Goal: Task Accomplishment & Management: Complete application form

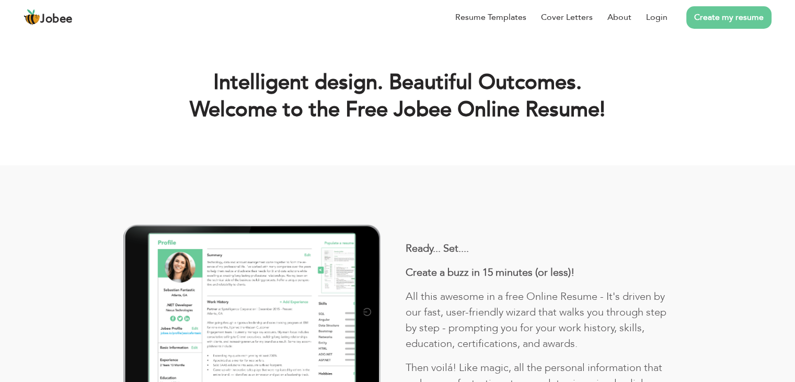
click at [713, 21] on link "Create my resume" at bounding box center [728, 17] width 85 height 22
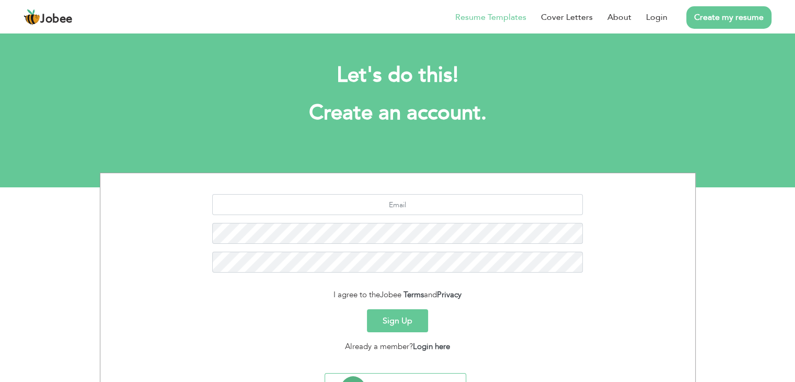
click at [494, 16] on link "Resume Templates" at bounding box center [490, 17] width 71 height 13
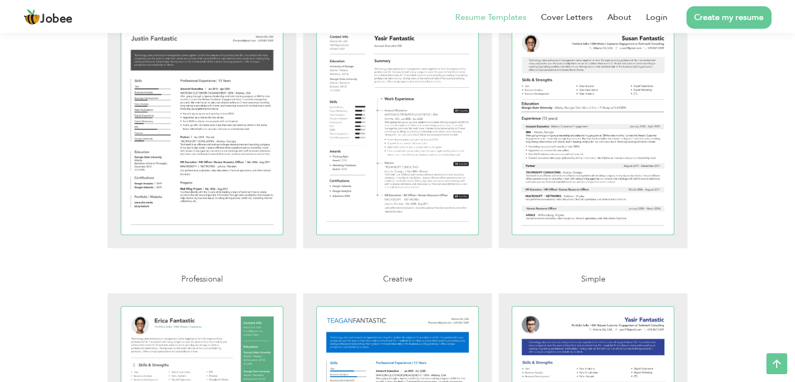
scroll to position [1125, 0]
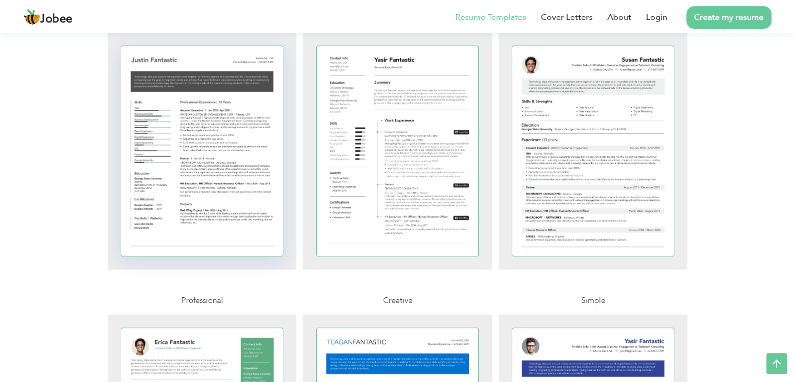
click at [232, 106] on div at bounding box center [202, 151] width 162 height 210
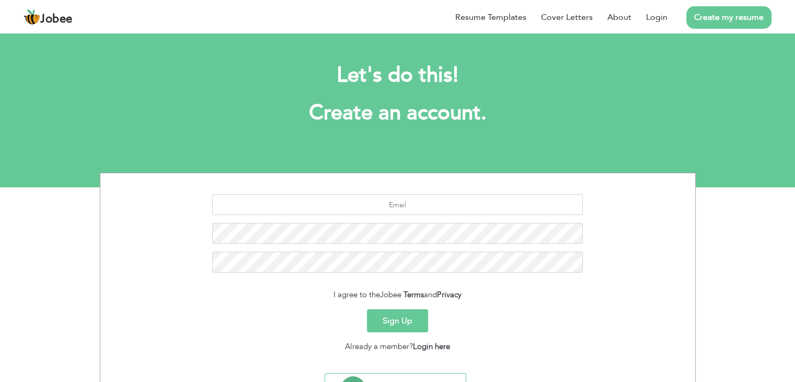
scroll to position [52, 0]
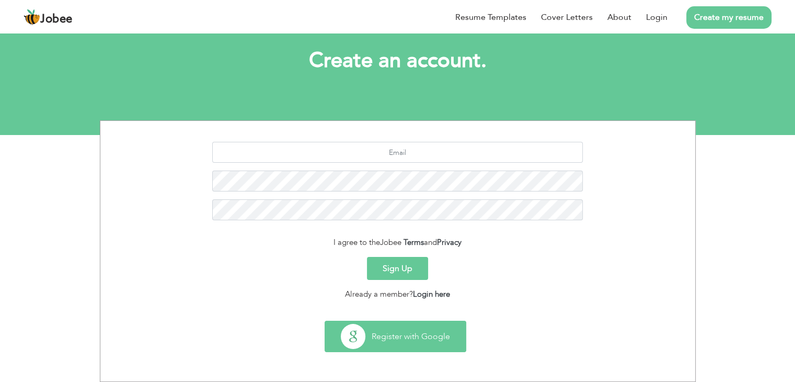
click at [428, 327] on button "Register with Google" at bounding box center [395, 336] width 141 height 30
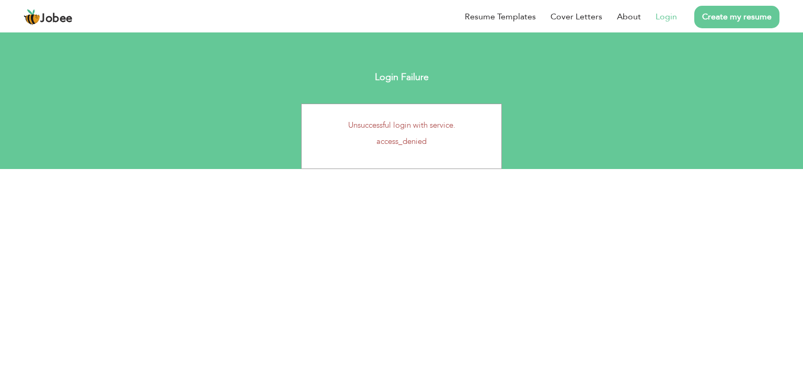
click at [402, 144] on p "access_denied" at bounding box center [402, 141] width 184 height 11
click at [666, 16] on link "Login" at bounding box center [666, 17] width 21 height 12
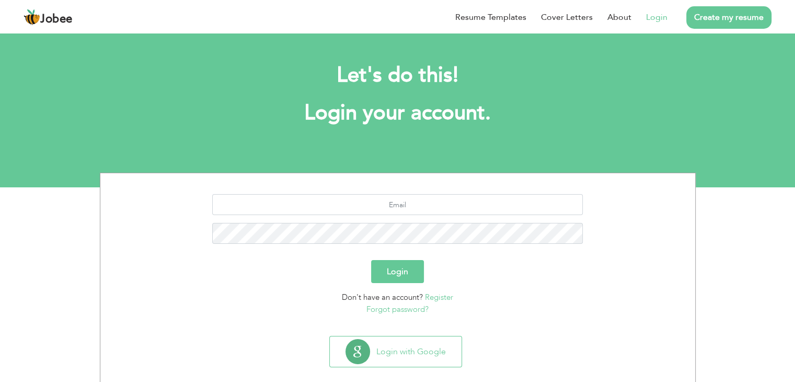
click at [431, 300] on link "Register" at bounding box center [439, 297] width 28 height 10
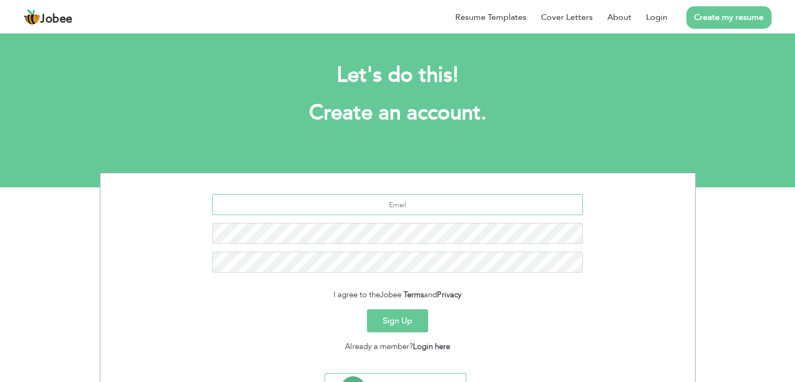
click at [459, 205] on input "text" at bounding box center [397, 204] width 371 height 21
type input "[EMAIL_ADDRESS][DOMAIN_NAME]"
click at [398, 323] on button "Sign Up" at bounding box center [397, 320] width 61 height 23
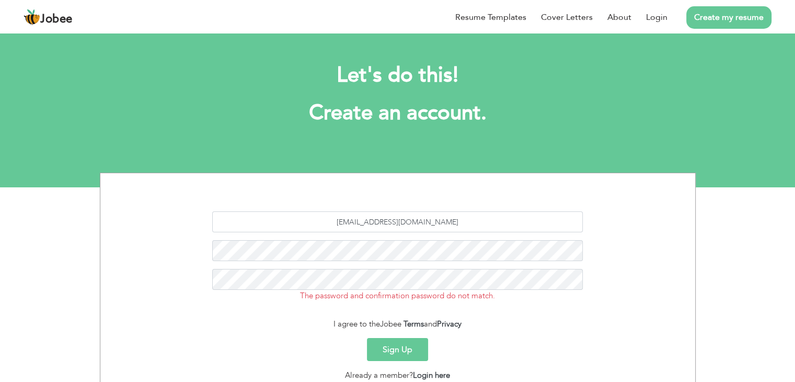
click at [385, 350] on button "Sign Up" at bounding box center [397, 349] width 61 height 23
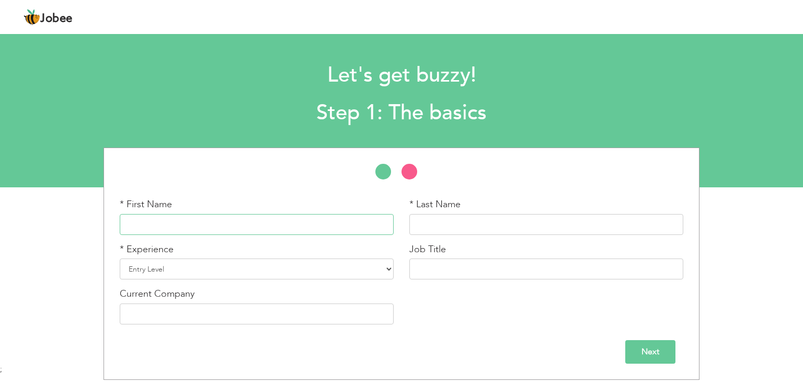
click at [314, 219] on input "text" at bounding box center [257, 224] width 274 height 21
type input "aravind"
click at [454, 222] on input "text" at bounding box center [546, 224] width 274 height 21
type input "mannam"
click at [326, 280] on div "* Experience Entry Level Less than 1 Year 1 Year 2 Years 3 Years 4 Years 5 Year…" at bounding box center [257, 265] width 290 height 45
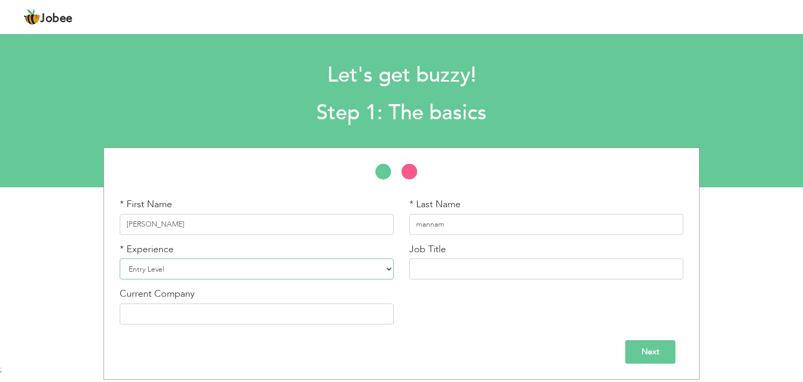
click at [335, 276] on select "Entry Level Less than 1 Year 1 Year 2 Years 3 Years 4 Years 5 Years 6 Years 7 Y…" at bounding box center [257, 268] width 274 height 21
select select "2"
click at [120, 258] on select "Entry Level Less than 1 Year 1 Year 2 Years 3 Years 4 Years 5 Years 6 Years 7 Y…" at bounding box center [257, 268] width 274 height 21
click at [455, 261] on input "text" at bounding box center [546, 268] width 274 height 21
type input "software"
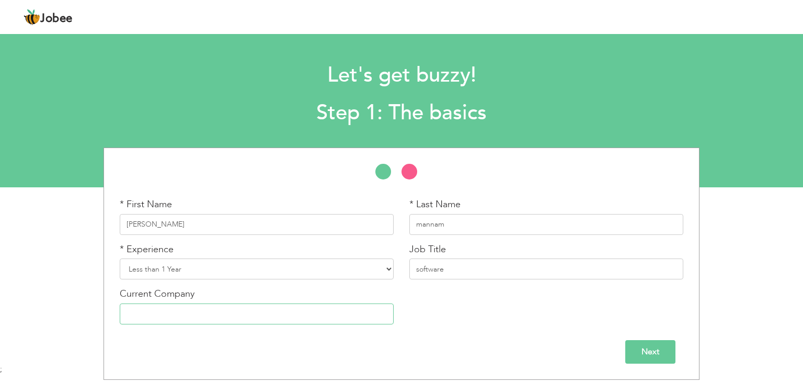
click at [357, 318] on input "text" at bounding box center [257, 313] width 274 height 21
type input "chalapathi institute of technology"
click at [382, 307] on input "chalapathi institute of technology" at bounding box center [257, 313] width 274 height 21
click at [753, 241] on div "* First Name aravind * Last Name mannam * Experience Entry Level" at bounding box center [401, 263] width 803 height 232
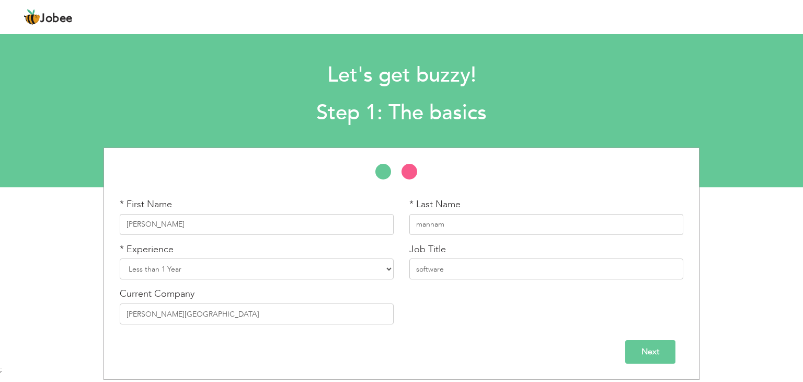
click at [508, 307] on div "* First Name aravind * Last Name mannam * Experience Entry Level Less than 1 Ye…" at bounding box center [401, 265] width 579 height 134
click at [801, 314] on div "* First Name aravind * Last Name mannam * Experience Entry Level" at bounding box center [401, 263] width 803 height 232
click at [410, 170] on li at bounding box center [415, 174] width 26 height 21
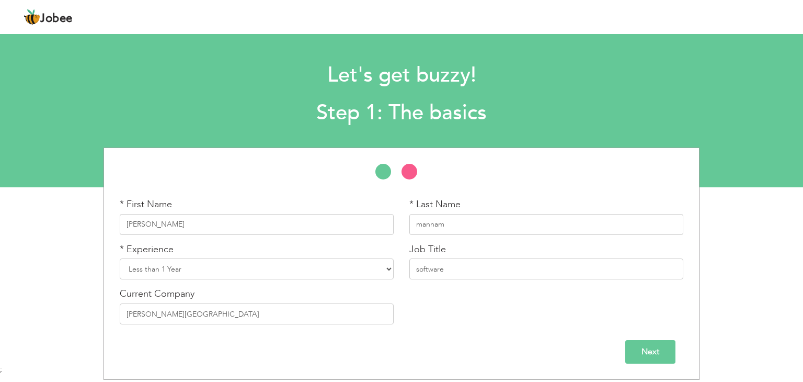
click at [410, 171] on li at bounding box center [415, 174] width 26 height 21
click at [287, 227] on input "text" at bounding box center [257, 224] width 274 height 21
type input "[PERSON_NAME]"
click at [418, 224] on input "text" at bounding box center [546, 224] width 274 height 21
type input "n"
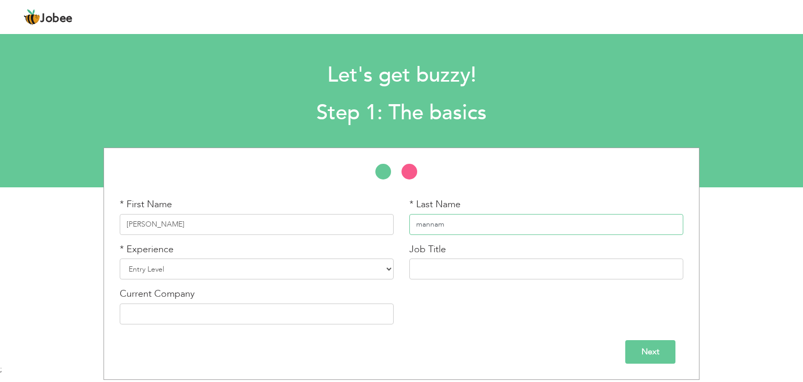
type input "mannam"
click at [293, 269] on select "Entry Level Less than 1 Year 1 Year 2 Years 3 Years 4 Years 5 Years 6 Years 7 Y…" at bounding box center [257, 268] width 274 height 21
select select "2"
click at [120, 258] on select "Entry Level Less than 1 Year 1 Year 2 Years 3 Years 4 Years 5 Years 6 Years 7 Y…" at bounding box center [257, 268] width 274 height 21
click at [451, 260] on input "text" at bounding box center [546, 268] width 274 height 21
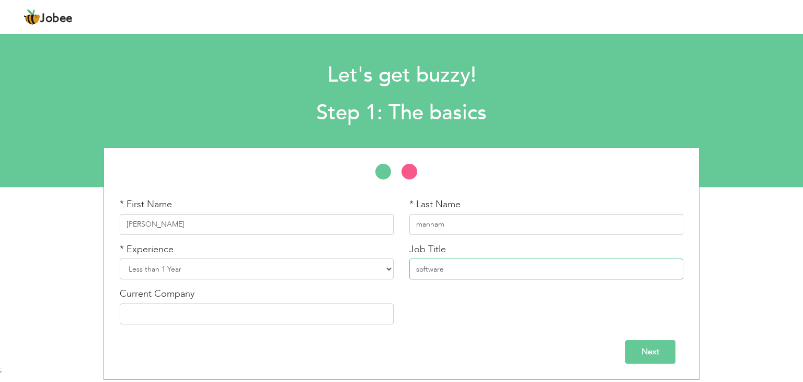
type input "software"
click at [641, 350] on input "Next" at bounding box center [650, 352] width 50 height 24
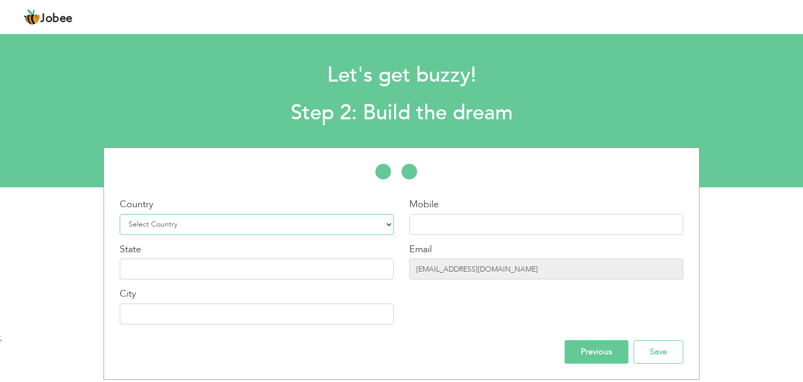
click at [234, 230] on select "Select Country Afghanistan Albania Algeria American Samoa Andorra Angola Anguil…" at bounding box center [257, 224] width 274 height 21
select select "99"
click at [120, 214] on select "Select Country Afghanistan Albania Algeria American Samoa Andorra Angola Anguil…" at bounding box center [257, 224] width 274 height 21
click at [479, 223] on input "text" at bounding box center [546, 224] width 274 height 21
type input "09182238499"
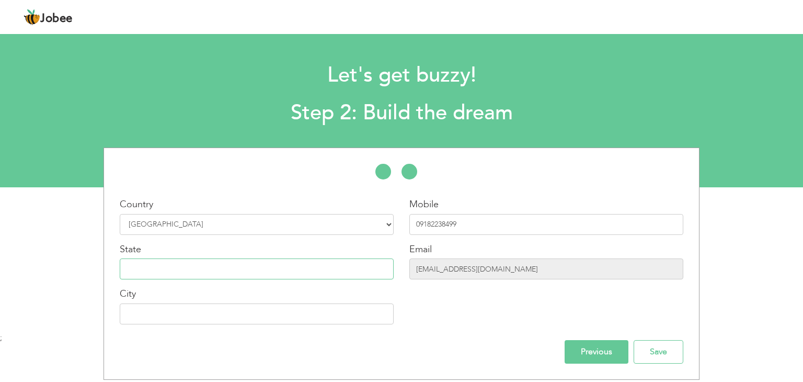
type input "andhrapradesh"
type input "ongole"
click at [656, 354] on input "Save" at bounding box center [659, 352] width 50 height 24
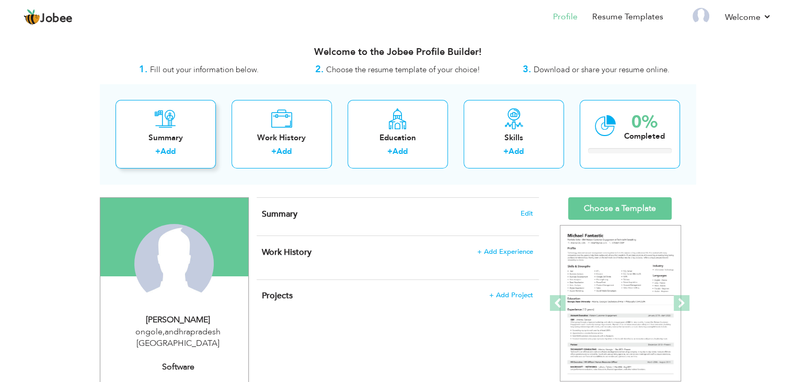
click at [154, 141] on div "Summary" at bounding box center [166, 137] width 84 height 11
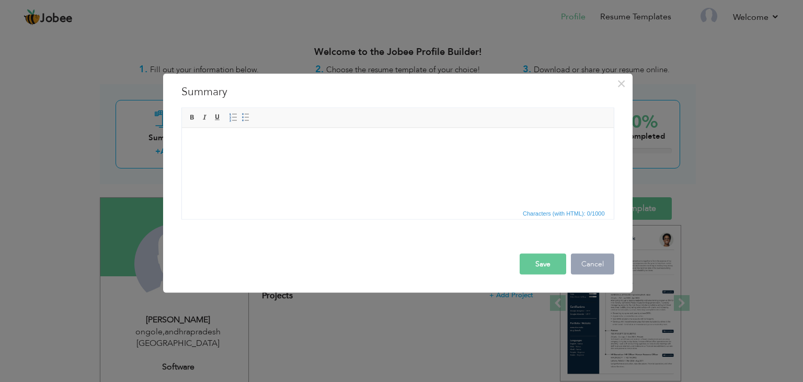
click at [592, 256] on button "Cancel" at bounding box center [592, 264] width 43 height 21
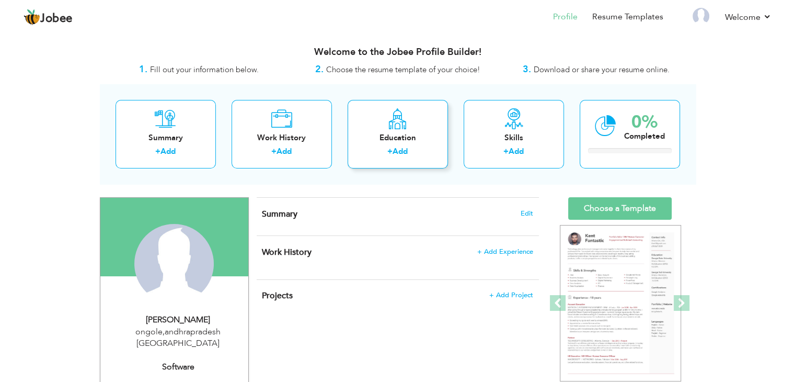
click at [400, 133] on div "Education" at bounding box center [398, 137] width 84 height 11
radio input "true"
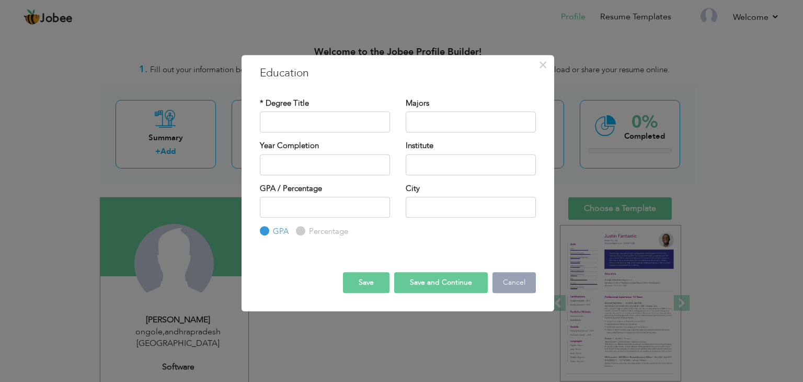
click at [502, 280] on button "Cancel" at bounding box center [514, 282] width 43 height 21
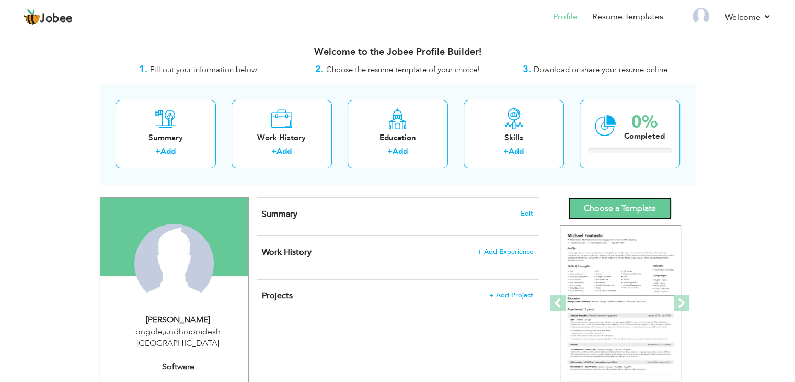
click at [615, 207] on link "Choose a Template" at bounding box center [620, 208] width 104 height 22
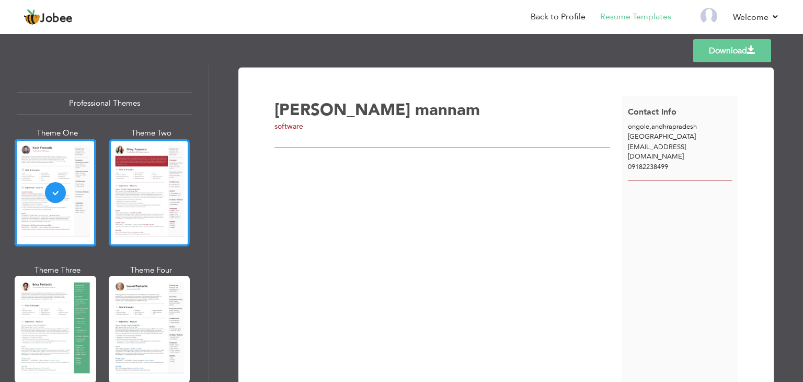
click at [144, 224] on div at bounding box center [150, 192] width 82 height 107
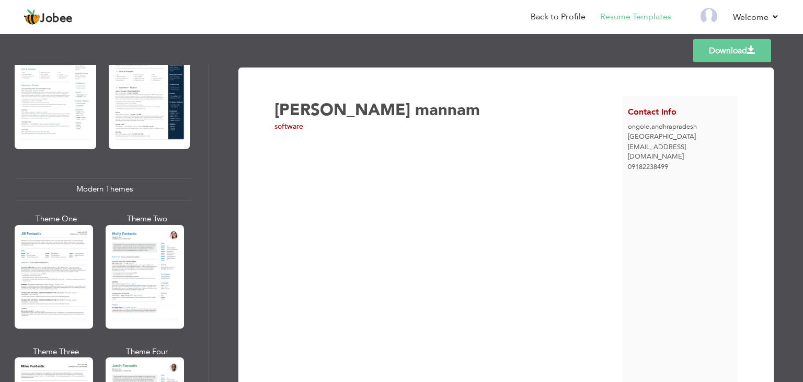
scroll to position [371, 0]
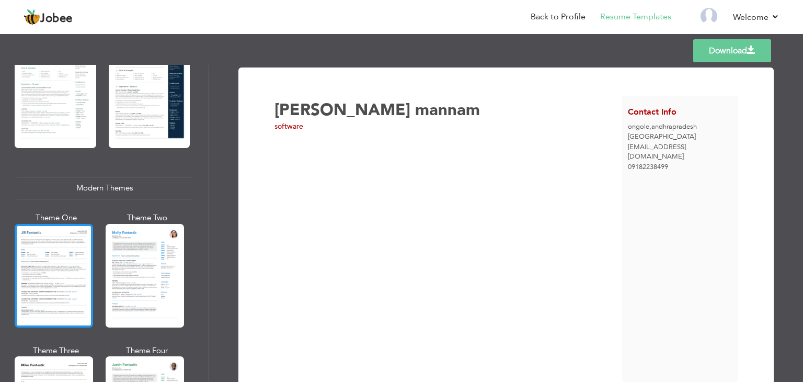
click at [50, 281] on div at bounding box center [54, 276] width 78 height 104
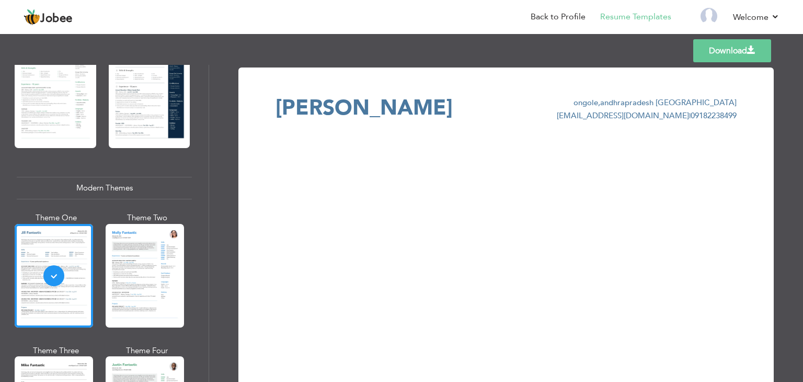
click at [302, 99] on span "aravind mannam" at bounding box center [364, 107] width 177 height 29
click at [72, 248] on div at bounding box center [54, 276] width 78 height 104
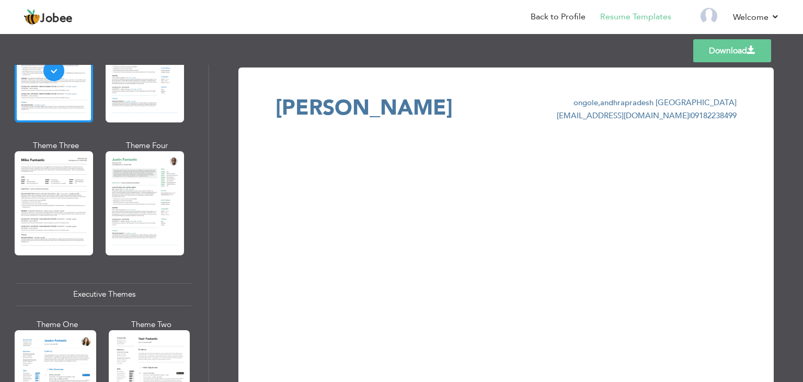
scroll to position [575, 0]
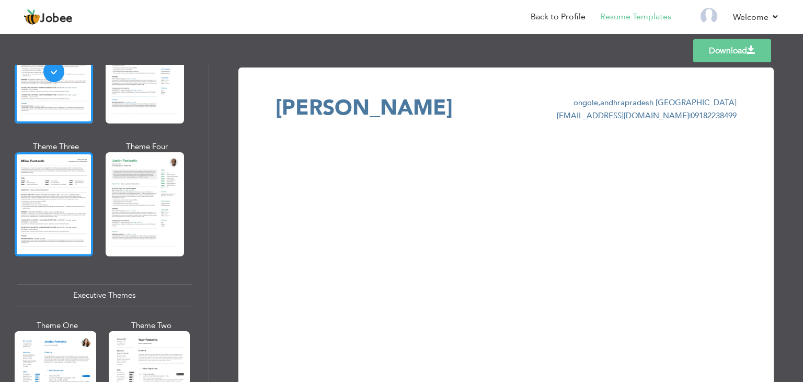
click at [66, 221] on div at bounding box center [54, 204] width 78 height 104
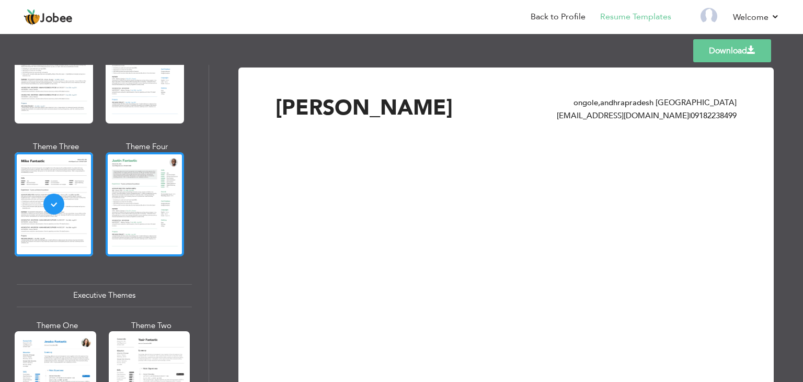
click at [143, 205] on div at bounding box center [145, 204] width 78 height 104
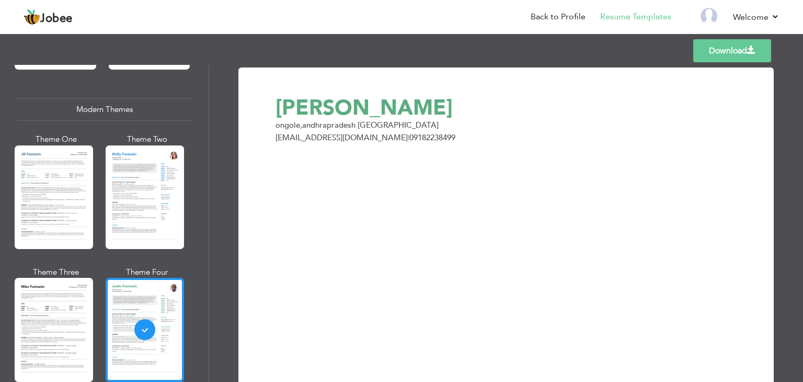
scroll to position [447, 0]
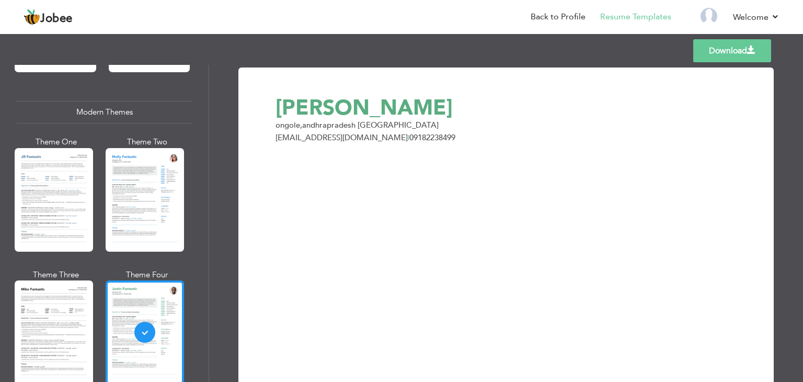
click at [143, 205] on div at bounding box center [145, 200] width 78 height 104
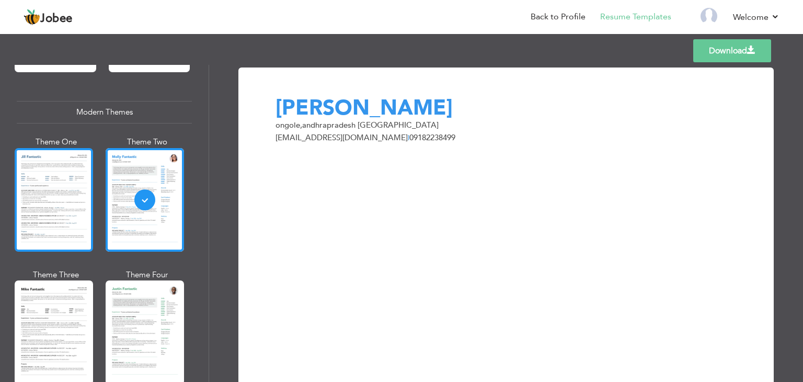
click at [51, 199] on div at bounding box center [54, 200] width 78 height 104
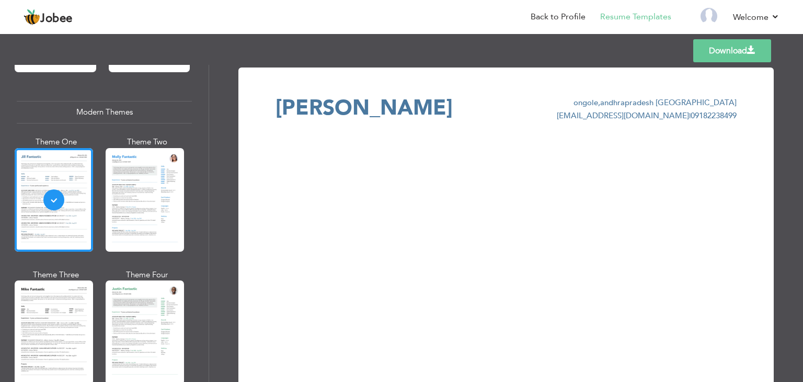
click at [330, 213] on div "Download aravind mannam ongole , andhrapradesh India bobby2004mannam@gmail.com …" at bounding box center [506, 233] width 499 height 305
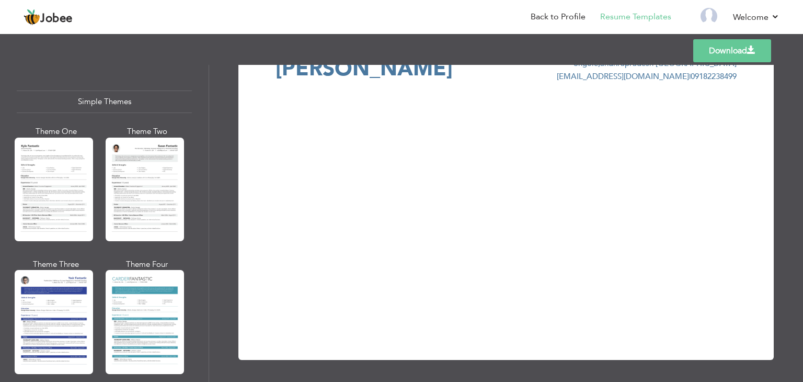
scroll to position [0, 0]
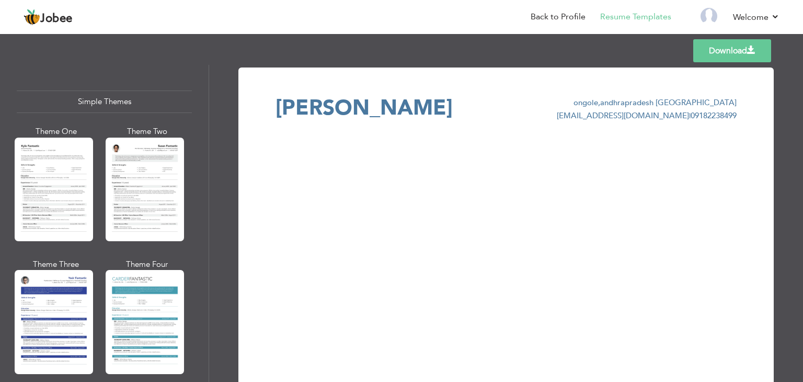
click at [400, 110] on span "aravind mannam" at bounding box center [364, 107] width 177 height 29
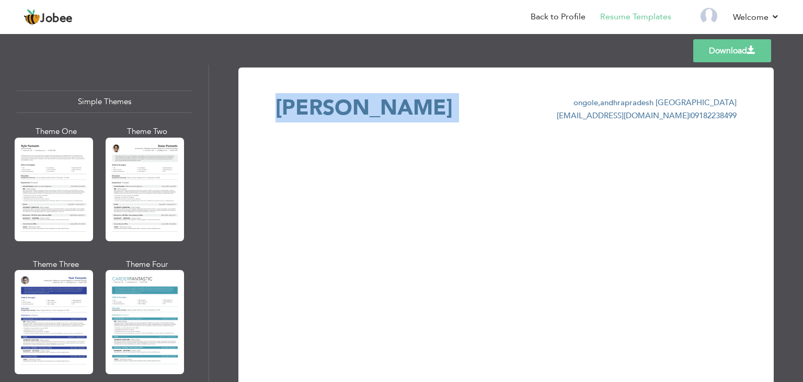
click at [400, 110] on span "aravind mannam" at bounding box center [364, 107] width 177 height 29
click at [571, 12] on link "Back to Profile" at bounding box center [558, 17] width 55 height 12
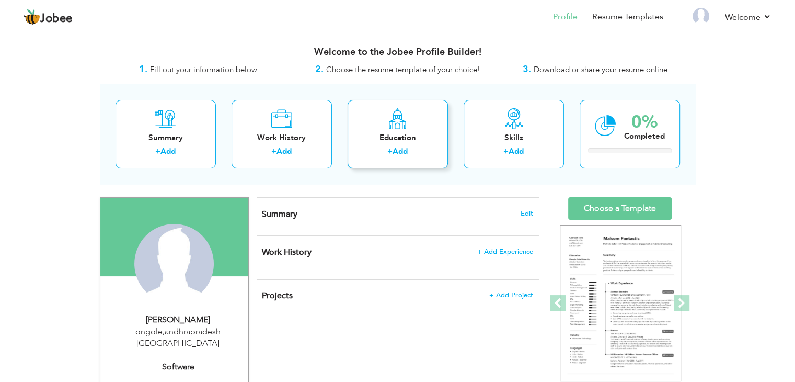
click at [421, 140] on div "Education" at bounding box center [398, 137] width 84 height 11
radio input "true"
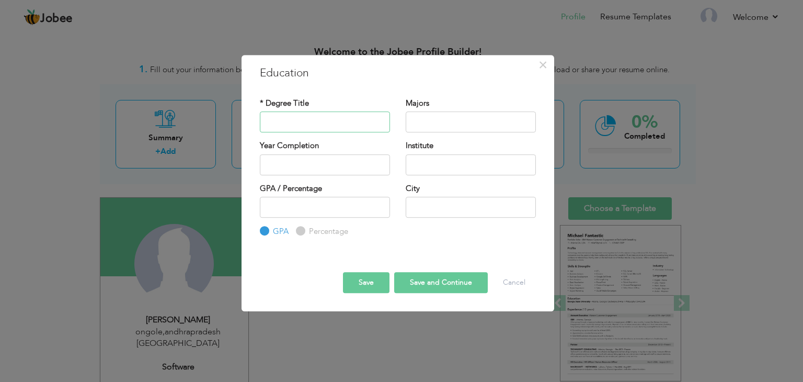
click at [299, 128] on input "text" at bounding box center [325, 121] width 130 height 21
type input "btech"
click at [446, 126] on input "text" at bounding box center [471, 121] width 130 height 21
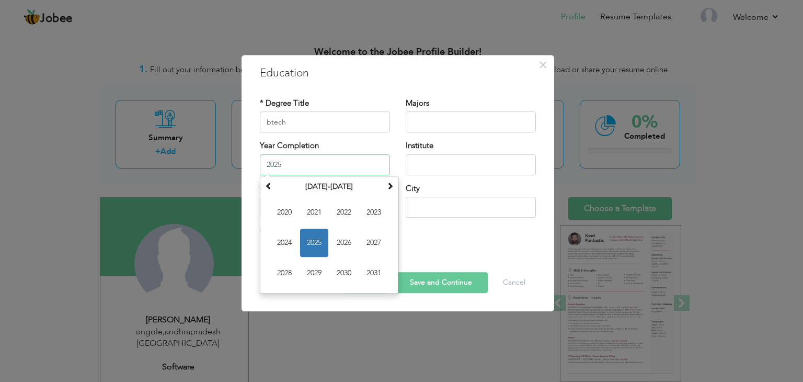
click at [322, 156] on input "2025" at bounding box center [325, 164] width 130 height 21
click at [350, 247] on span "2026" at bounding box center [344, 242] width 28 height 28
type input "2026"
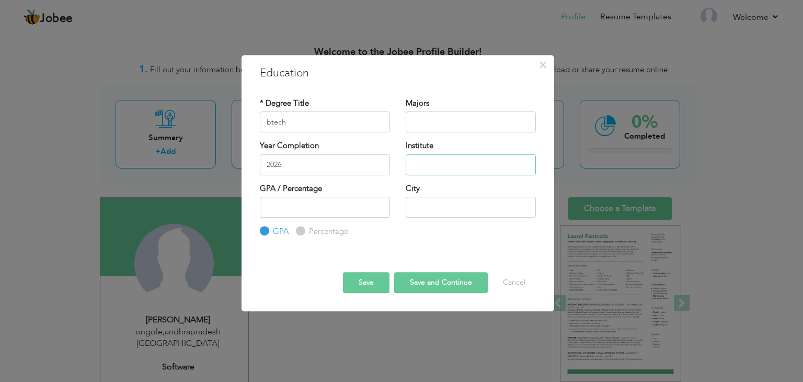
click at [443, 164] on input "text" at bounding box center [471, 164] width 130 height 21
type input "chalapathi institute of technology"
click at [334, 214] on input "number" at bounding box center [325, 207] width 130 height 21
type input "7.79"
click at [422, 208] on input "text" at bounding box center [471, 207] width 130 height 21
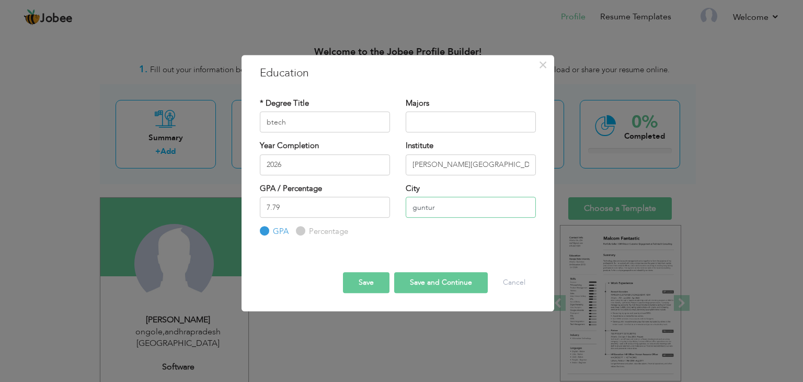
type input "guntur"
click at [439, 122] on input "text" at bounding box center [471, 121] width 130 height 21
click at [429, 283] on button "Save and Continue" at bounding box center [441, 282] width 94 height 21
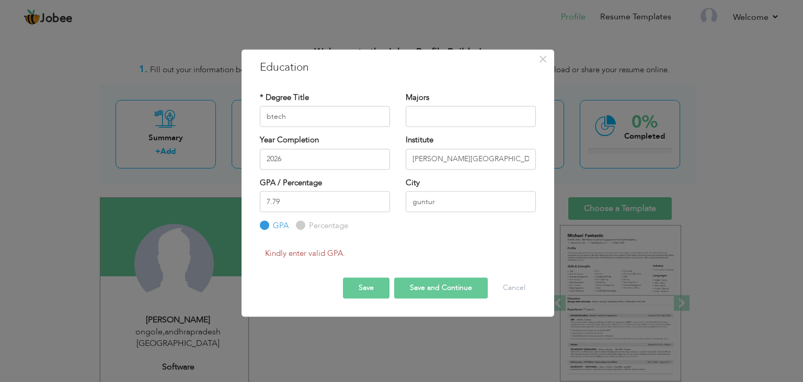
click at [362, 292] on button "Save" at bounding box center [366, 288] width 47 height 21
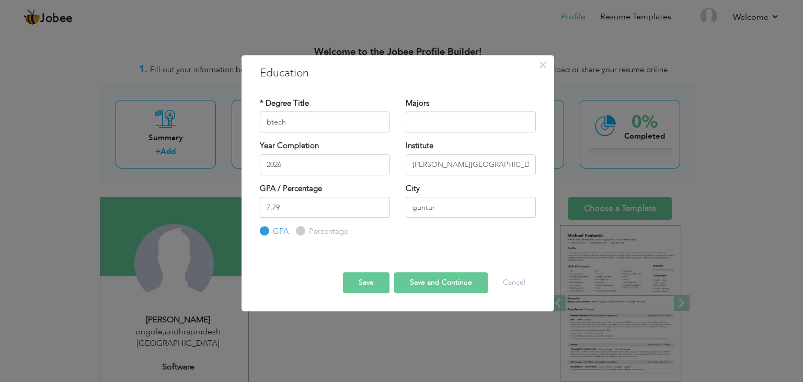
click at [358, 278] on button "Save" at bounding box center [366, 282] width 47 height 21
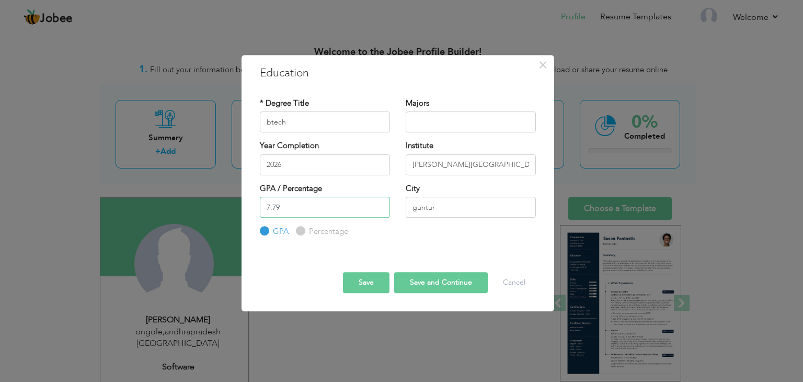
click at [297, 210] on input "7.79" at bounding box center [325, 207] width 130 height 21
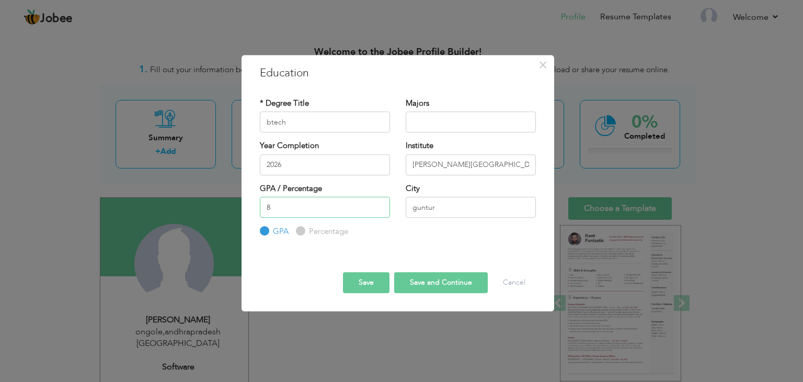
click at [379, 204] on input "8" at bounding box center [325, 207] width 130 height 21
click at [379, 204] on input "9" at bounding box center [325, 207] width 130 height 21
click at [379, 204] on input "10" at bounding box center [325, 207] width 130 height 21
click at [379, 204] on input "11" at bounding box center [325, 207] width 130 height 21
click at [378, 209] on input "10" at bounding box center [325, 207] width 130 height 21
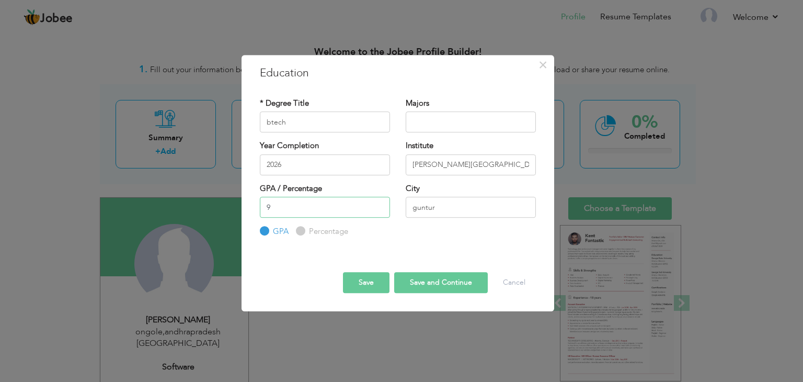
click at [378, 209] on input "9" at bounding box center [325, 207] width 130 height 21
type input "8"
click at [378, 209] on input "8" at bounding box center [325, 207] width 130 height 21
click at [354, 281] on button "Save" at bounding box center [366, 282] width 47 height 21
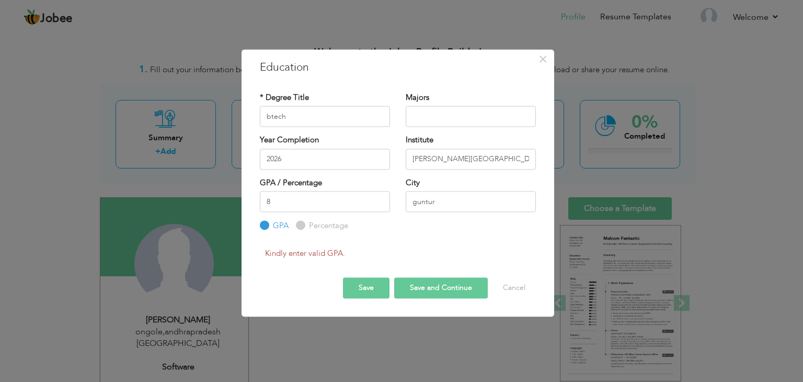
click at [354, 281] on button "Save" at bounding box center [366, 288] width 47 height 21
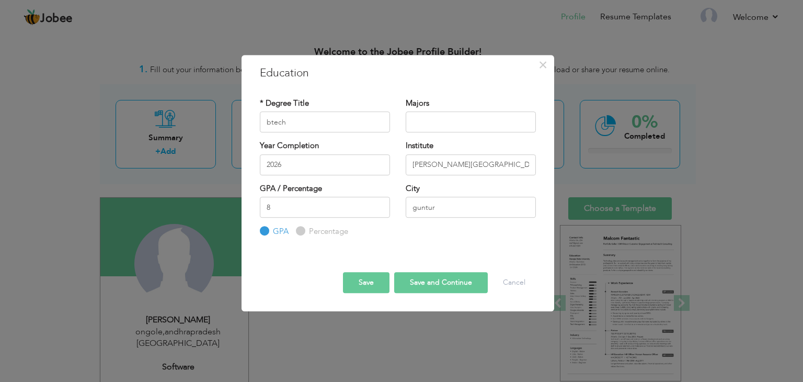
click at [306, 226] on label "Percentage" at bounding box center [327, 231] width 42 height 11
click at [297, 228] on input "Percentage" at bounding box center [299, 231] width 7 height 7
radio input "true"
click at [373, 283] on button "Save" at bounding box center [366, 282] width 47 height 21
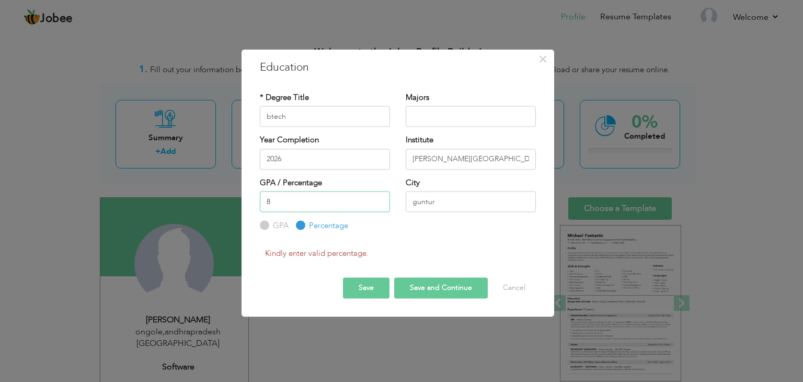
click at [287, 201] on input "8" at bounding box center [325, 201] width 130 height 21
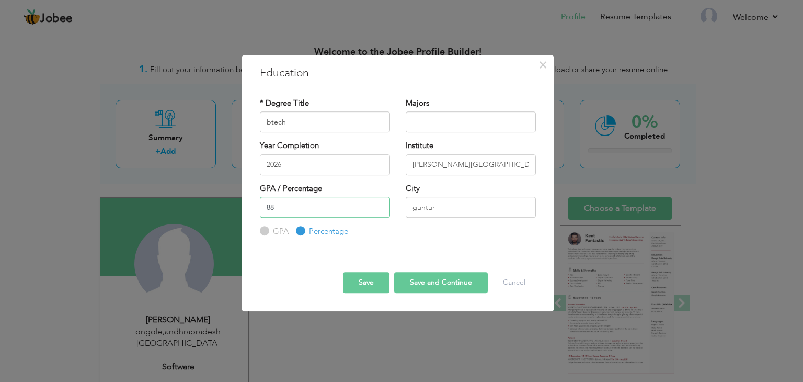
type input "8"
type input "79"
click at [363, 289] on button "Save" at bounding box center [366, 282] width 47 height 21
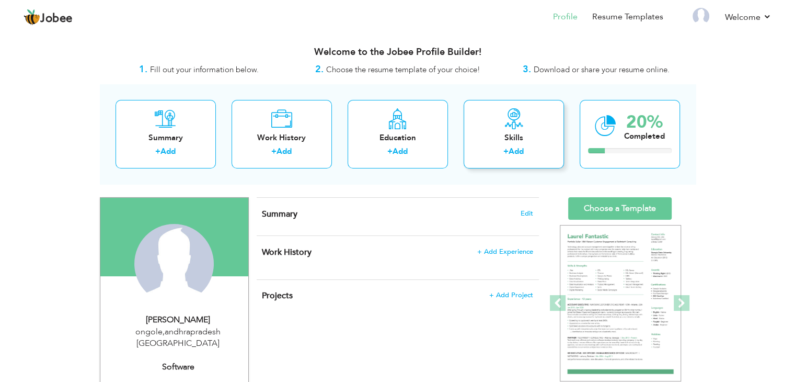
click at [510, 151] on link "Add" at bounding box center [516, 151] width 15 height 10
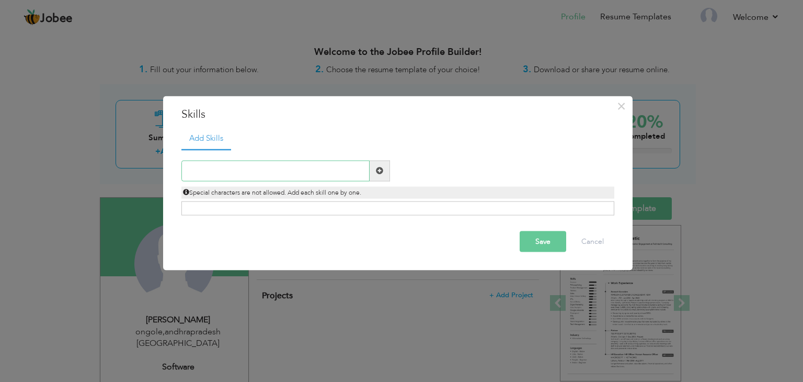
click at [280, 169] on input "text" at bounding box center [275, 170] width 188 height 21
type input "c program"
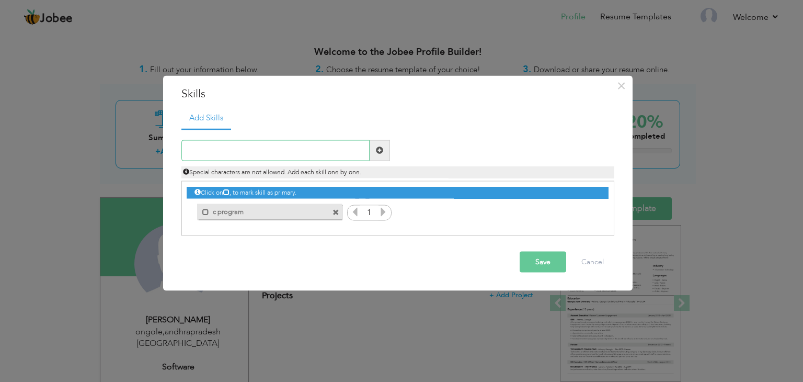
click at [247, 144] on input "text" at bounding box center [275, 150] width 188 height 21
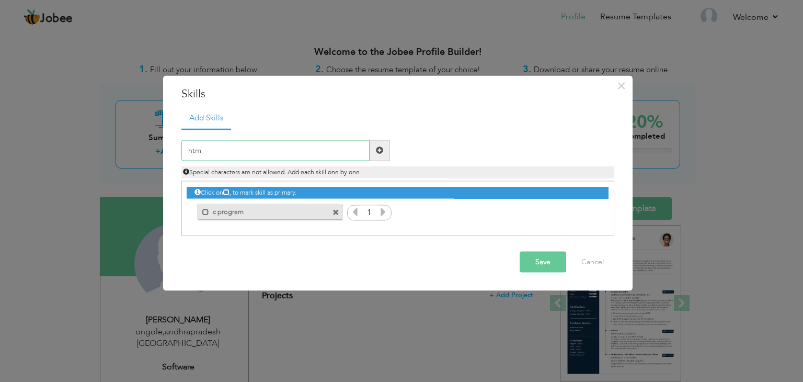
type input "html"
click at [197, 146] on input "text" at bounding box center [275, 150] width 188 height 21
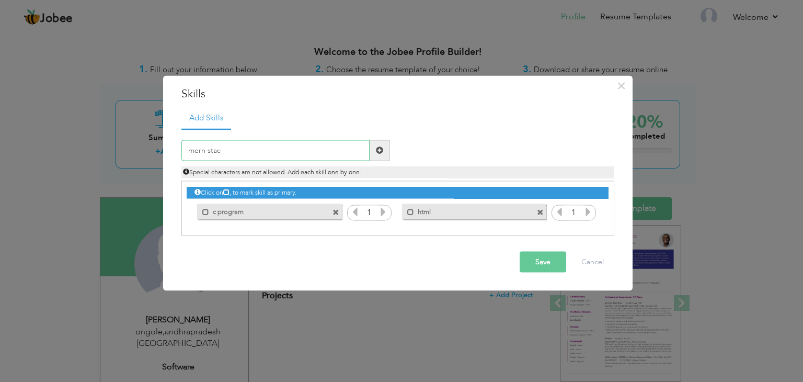
type input "[PERSON_NAME]"
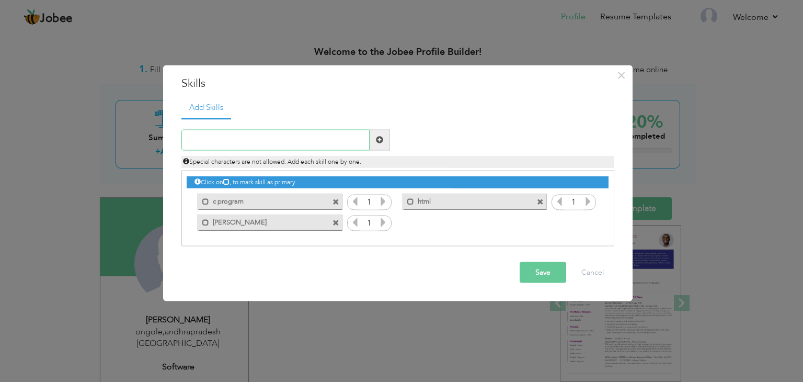
click at [203, 140] on input "text" at bounding box center [275, 139] width 188 height 21
type input "css"
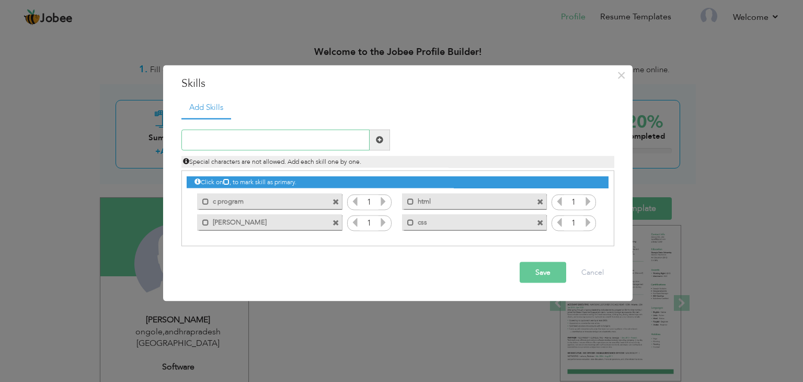
click at [287, 143] on input "text" at bounding box center [275, 139] width 188 height 21
type input "java script"
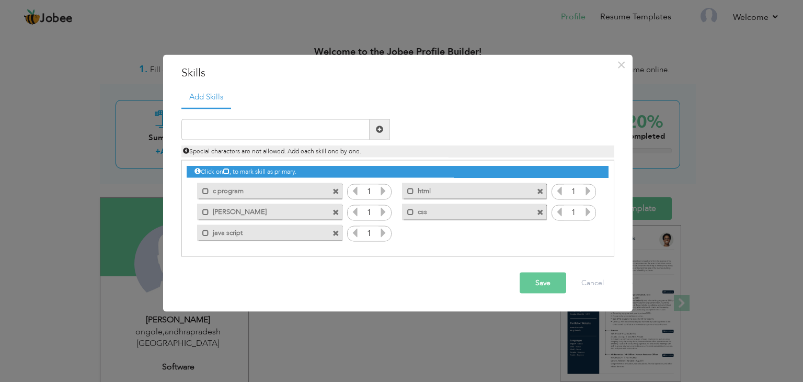
click at [528, 287] on button "Save" at bounding box center [543, 282] width 47 height 21
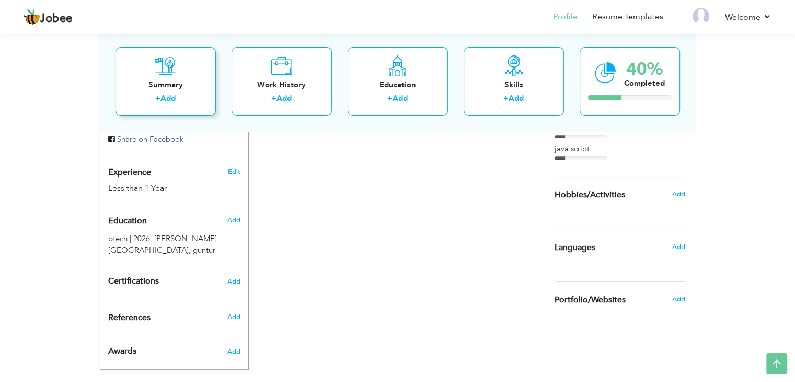
scroll to position [370, 0]
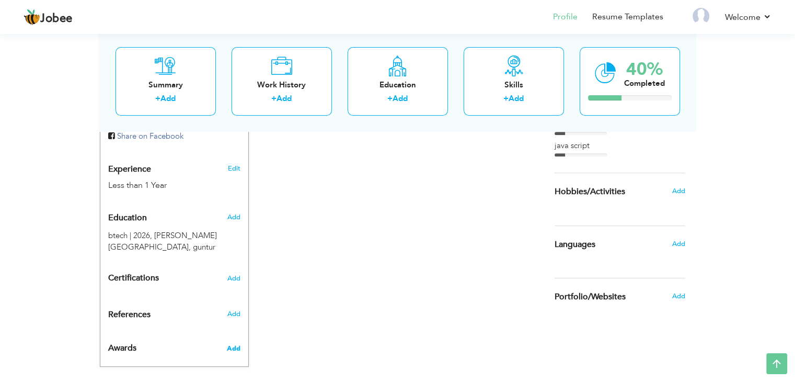
click at [237, 343] on span "Add" at bounding box center [233, 347] width 14 height 9
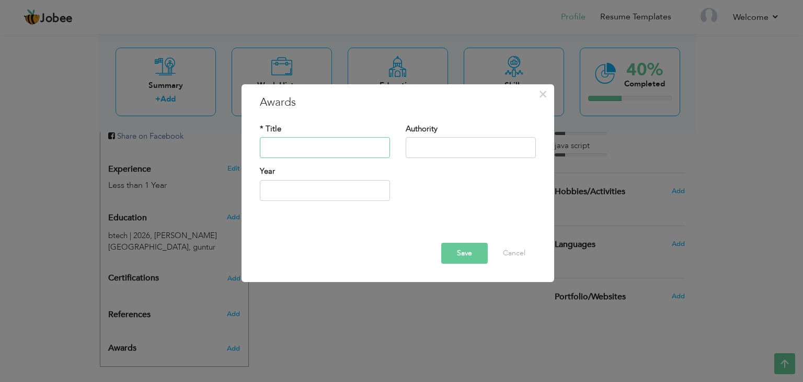
click at [319, 153] on input "text" at bounding box center [325, 148] width 130 height 21
type input "l"
click at [544, 91] on span "×" at bounding box center [543, 94] width 9 height 19
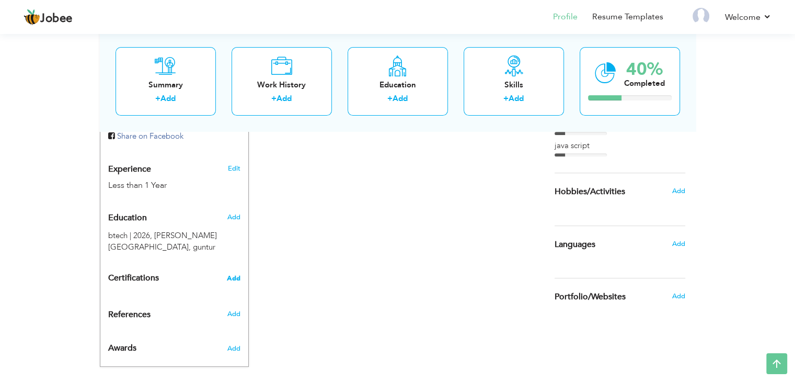
click at [237, 274] on span "Add" at bounding box center [234, 277] width 14 height 7
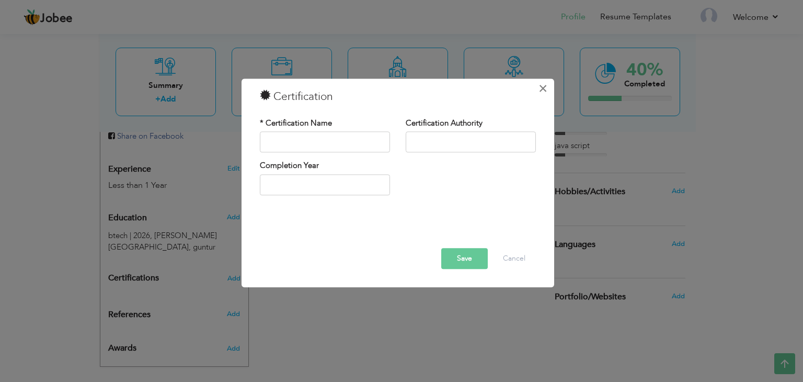
click at [544, 86] on span "×" at bounding box center [543, 88] width 9 height 19
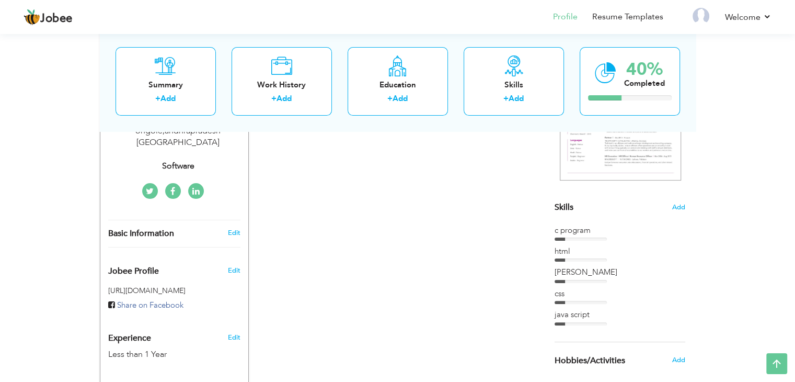
scroll to position [199, 0]
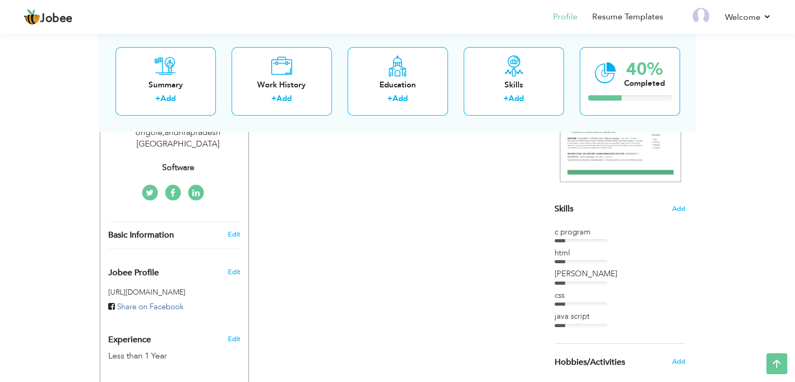
click at [566, 239] on div at bounding box center [581, 240] width 52 height 3
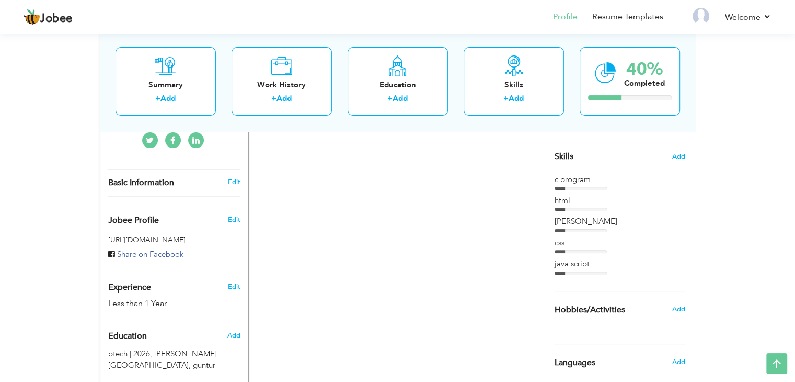
scroll to position [251, 0]
click at [677, 154] on span "Add" at bounding box center [679, 157] width 14 height 10
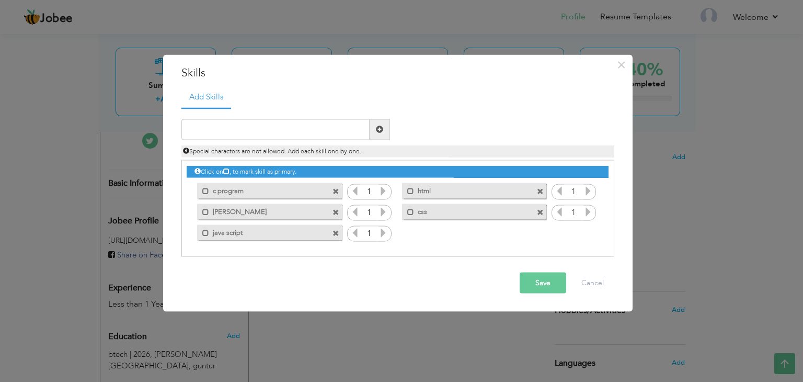
click at [592, 188] on icon at bounding box center [587, 190] width 9 height 9
click at [562, 193] on icon at bounding box center [559, 190] width 9 height 9
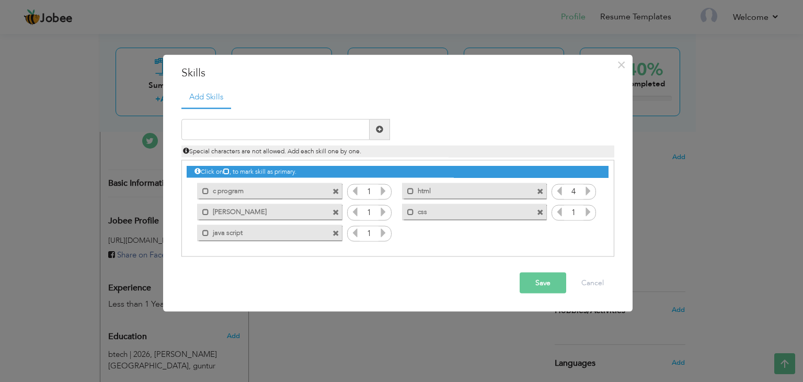
click at [381, 190] on icon at bounding box center [383, 190] width 9 height 9
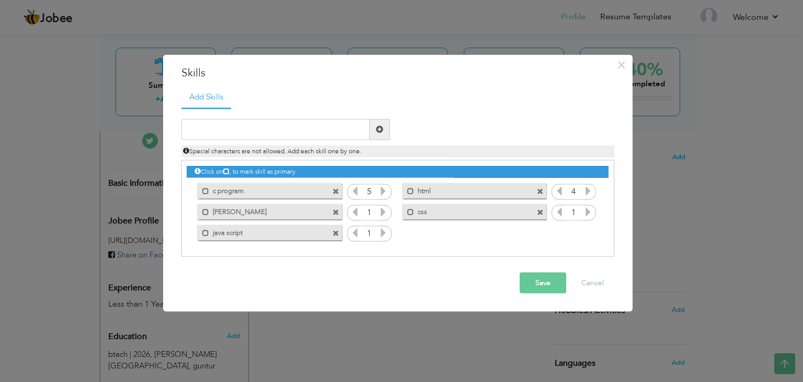
click at [383, 212] on icon at bounding box center [383, 211] width 9 height 9
click at [383, 230] on icon at bounding box center [383, 231] width 9 height 9
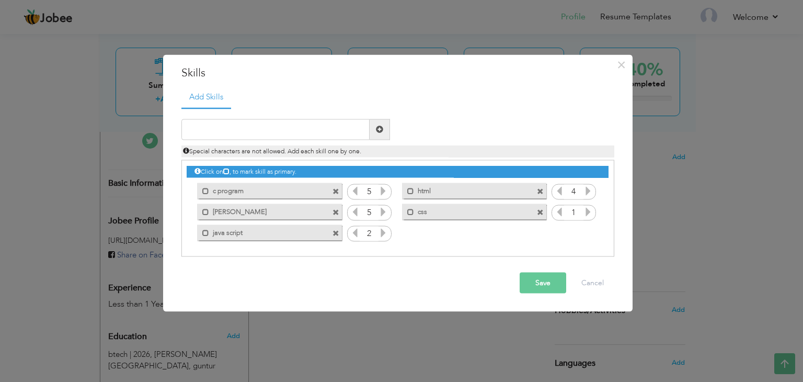
click at [383, 230] on icon at bounding box center [383, 231] width 9 height 9
click at [587, 211] on icon at bounding box center [587, 211] width 9 height 9
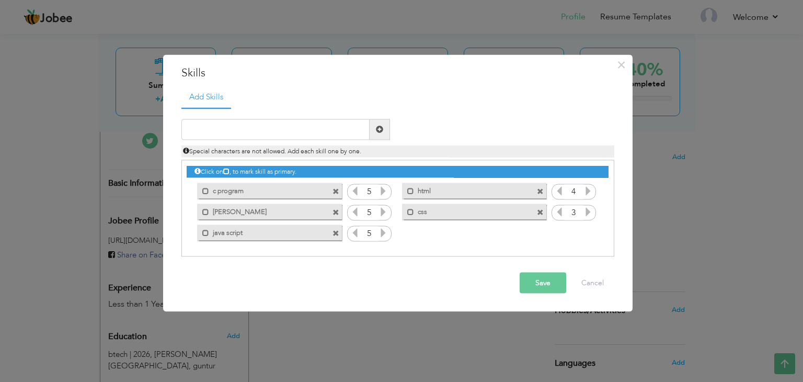
click at [587, 211] on icon at bounding box center [587, 211] width 9 height 9
click at [541, 287] on button "Save" at bounding box center [543, 282] width 47 height 21
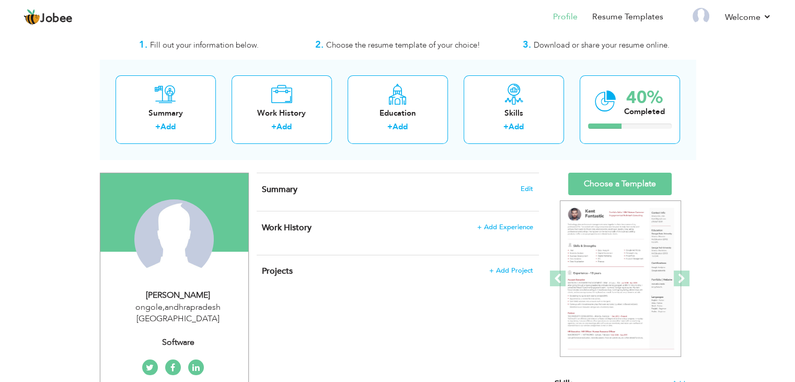
scroll to position [0, 0]
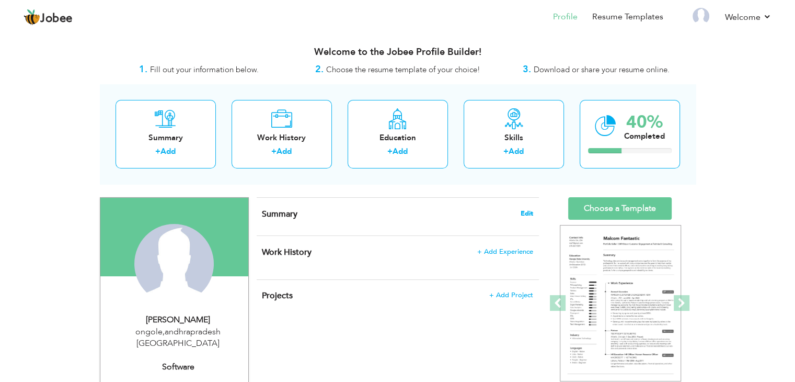
click at [529, 213] on span "Edit" at bounding box center [527, 213] width 13 height 7
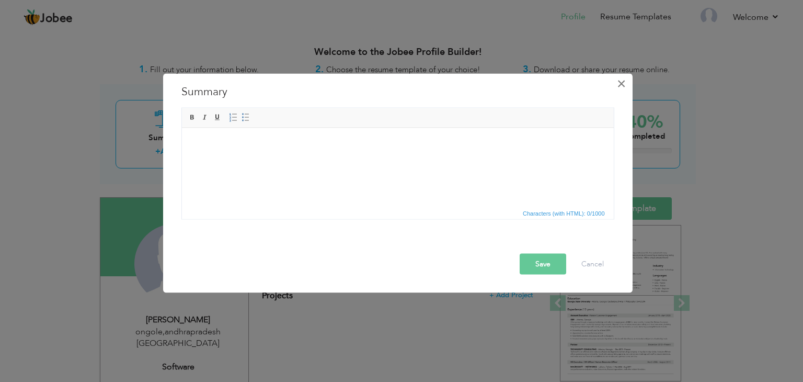
click at [620, 84] on span "×" at bounding box center [621, 83] width 9 height 19
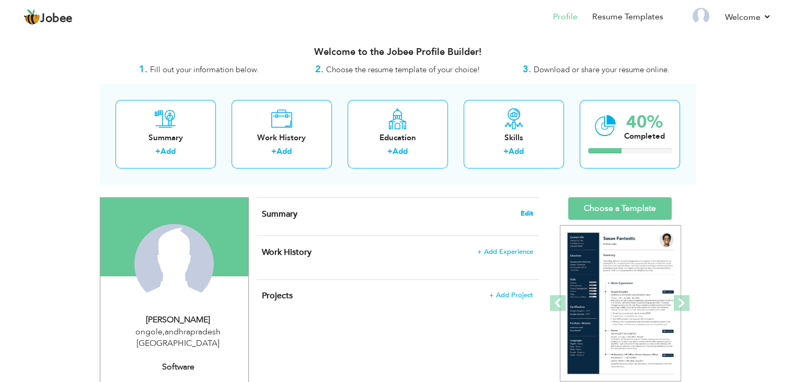
click at [523, 212] on span "Edit" at bounding box center [527, 213] width 13 height 7
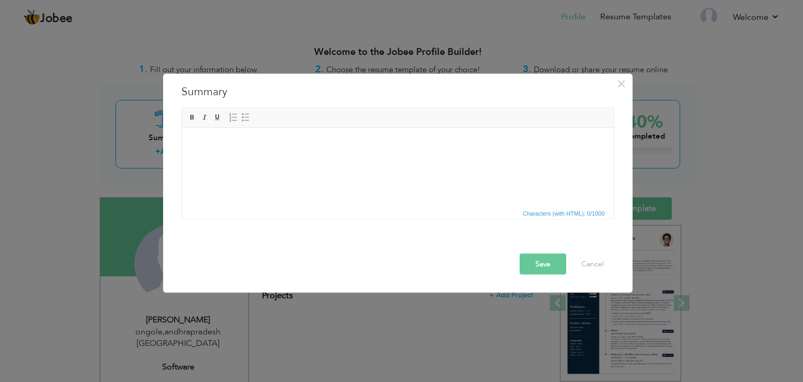
click at [260, 150] on html at bounding box center [397, 144] width 432 height 32
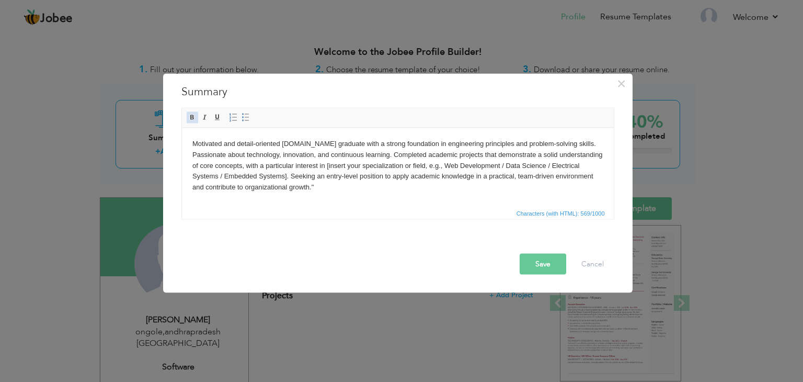
click at [195, 118] on span at bounding box center [192, 117] width 8 height 8
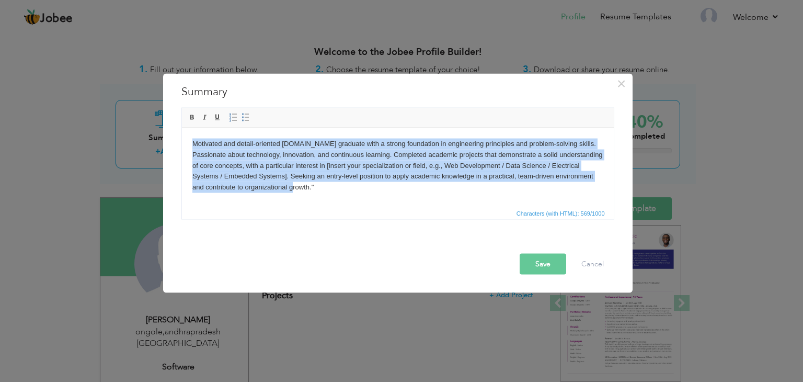
drag, startPoint x: 190, startPoint y: 141, endPoint x: 356, endPoint y: 188, distance: 172.8
click at [356, 188] on html "Motivated and detail-oriented B.Tech graduate with a strong foundation in engin…" at bounding box center [397, 165] width 432 height 75
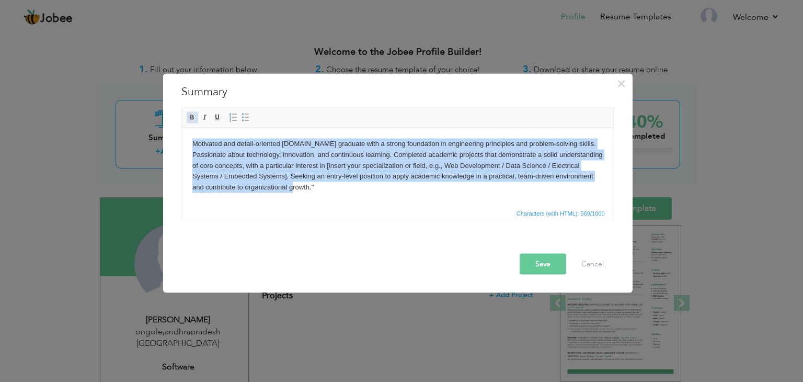
click at [190, 114] on span at bounding box center [192, 117] width 8 height 8
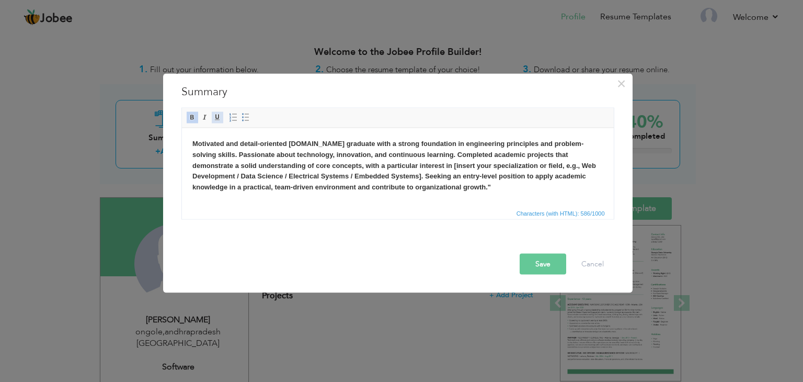
click at [217, 116] on span at bounding box center [217, 117] width 8 height 8
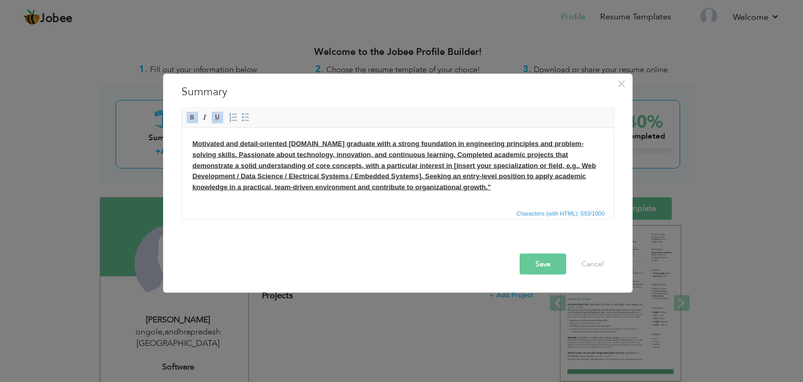
click at [217, 116] on span at bounding box center [217, 117] width 8 height 8
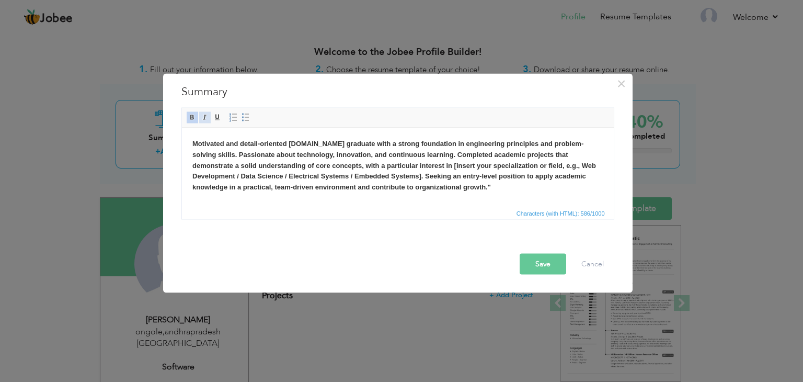
click at [201, 116] on span at bounding box center [205, 117] width 8 height 8
click at [237, 117] on link "Insert/Remove Numbered List" at bounding box center [233, 118] width 12 height 12
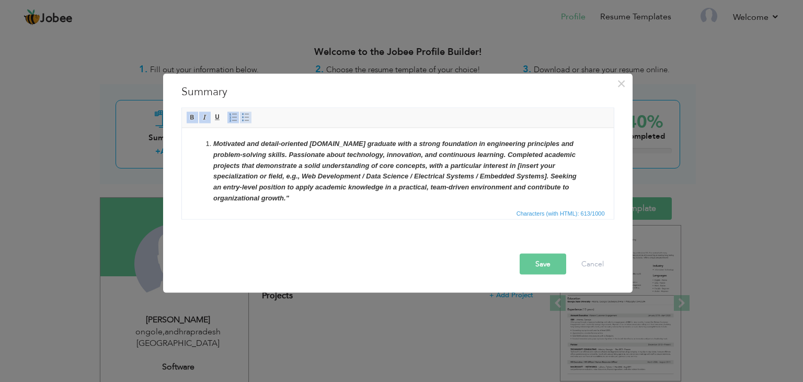
click at [243, 118] on span at bounding box center [246, 117] width 8 height 8
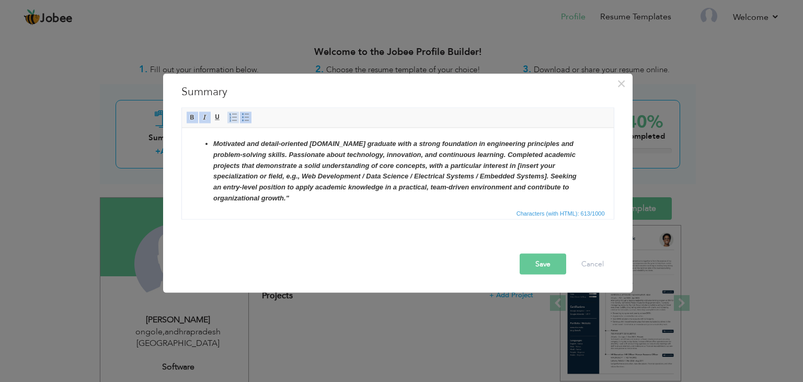
click at [229, 116] on span at bounding box center [233, 117] width 8 height 8
click at [213, 118] on span at bounding box center [217, 117] width 8 height 8
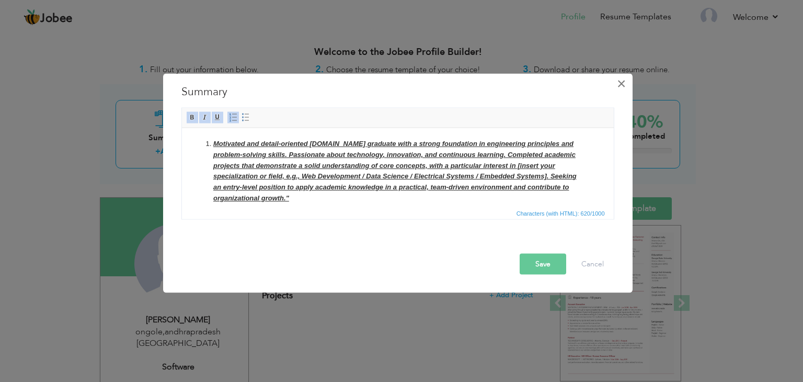
click at [621, 83] on span "×" at bounding box center [621, 83] width 9 height 19
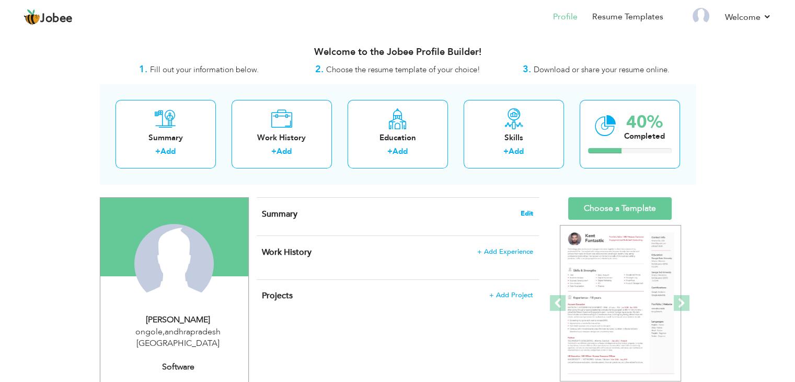
click at [523, 210] on span "Edit" at bounding box center [527, 213] width 13 height 7
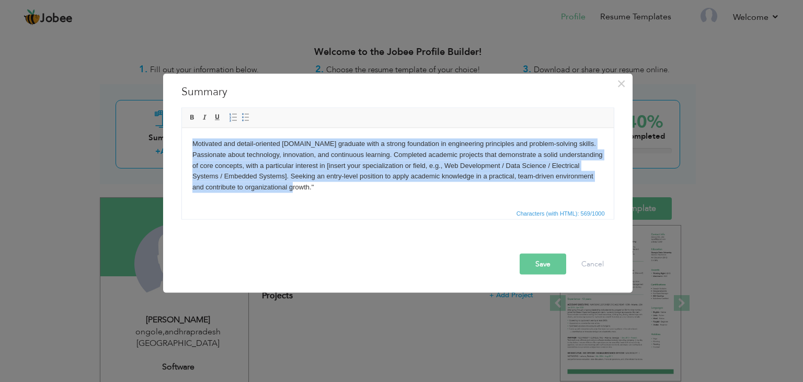
drag, startPoint x: 191, startPoint y: 142, endPoint x: 566, endPoint y: 354, distance: 431.0
click at [384, 203] on html "Motivated and detail-oriented B.Tech graduate with a strong foundation in engin…" at bounding box center [397, 165] width 432 height 75
click at [194, 118] on span at bounding box center [192, 117] width 8 height 8
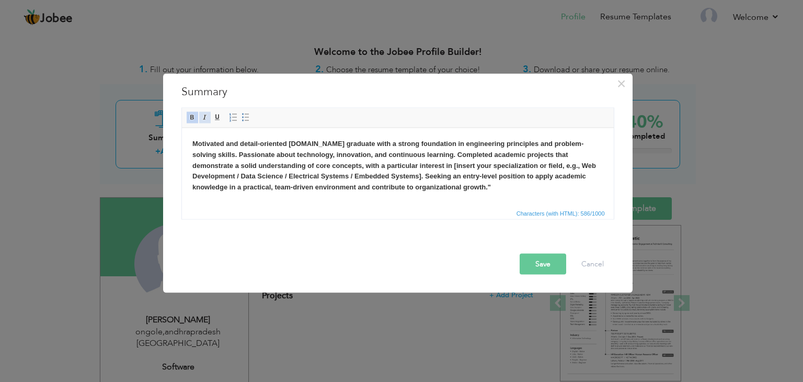
click at [207, 119] on span at bounding box center [205, 117] width 8 height 8
click at [417, 184] on body "Motivated and detail-oriented B.Tech graduate with a strong foundation in engin…" at bounding box center [397, 165] width 411 height 54
drag, startPoint x: 351, startPoint y: 175, endPoint x: 289, endPoint y: 177, distance: 62.3
click at [289, 177] on strong "Motivated and detail-oriented B.Tech graduate with a strong foundation in engin…" at bounding box center [394, 164] width 404 height 51
drag, startPoint x: 216, startPoint y: 175, endPoint x: 182, endPoint y: 174, distance: 33.5
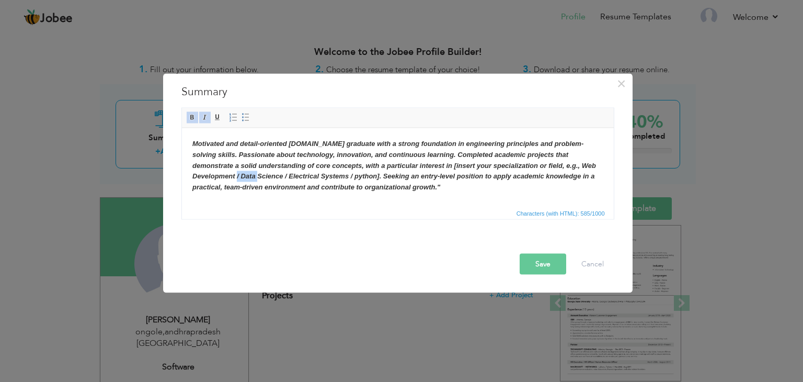
click at [182, 174] on html "Motivated and detail-oriented B.Tech graduate with a strong foundation in engin…" at bounding box center [397, 165] width 432 height 75
click at [534, 260] on button "Save" at bounding box center [543, 264] width 47 height 21
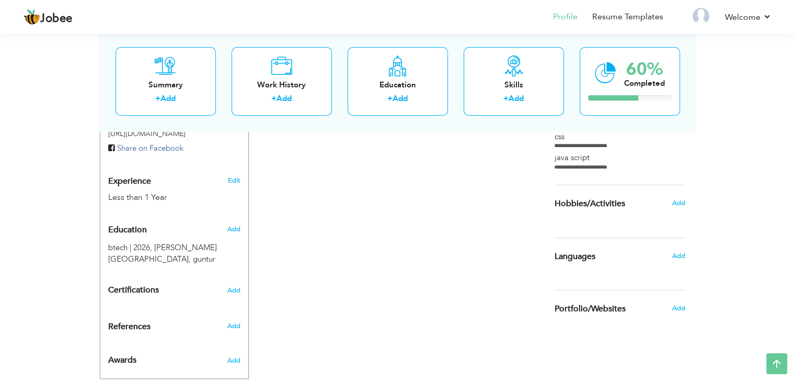
scroll to position [370, 0]
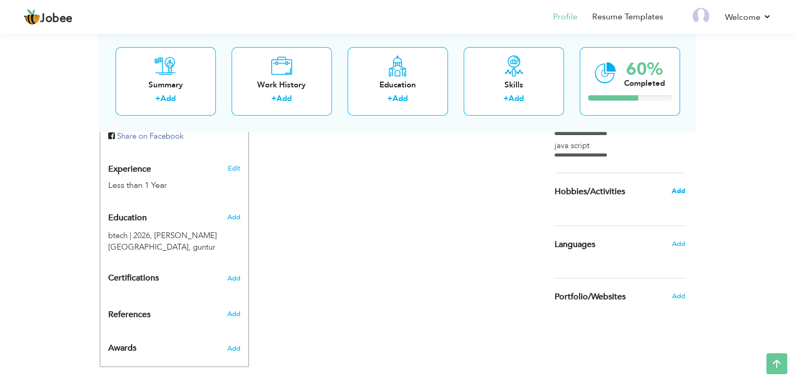
click at [680, 191] on span "Add" at bounding box center [678, 190] width 14 height 9
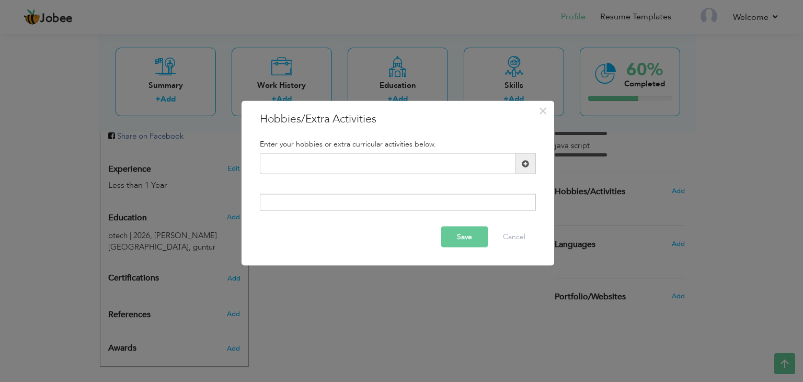
click at [528, 166] on span at bounding box center [525, 162] width 7 height 7
click at [354, 164] on input "text" at bounding box center [388, 163] width 256 height 21
type input "m"
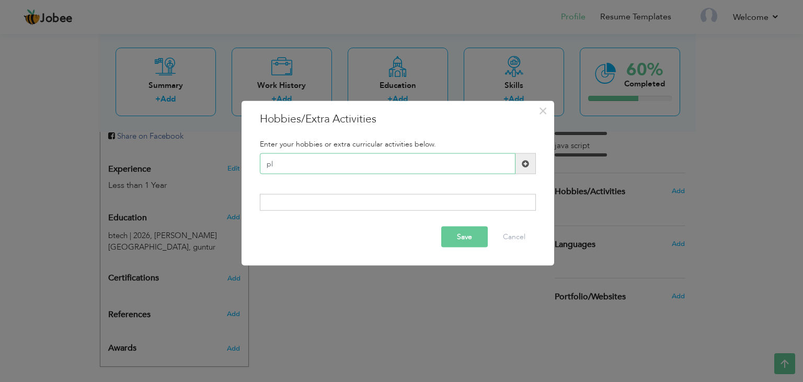
type input "p"
click at [522, 163] on span at bounding box center [525, 162] width 7 height 7
click at [522, 164] on span at bounding box center [525, 162] width 7 height 7
drag, startPoint x: 522, startPoint y: 164, endPoint x: 311, endPoint y: 205, distance: 214.8
click at [311, 205] on div at bounding box center [398, 201] width 276 height 17
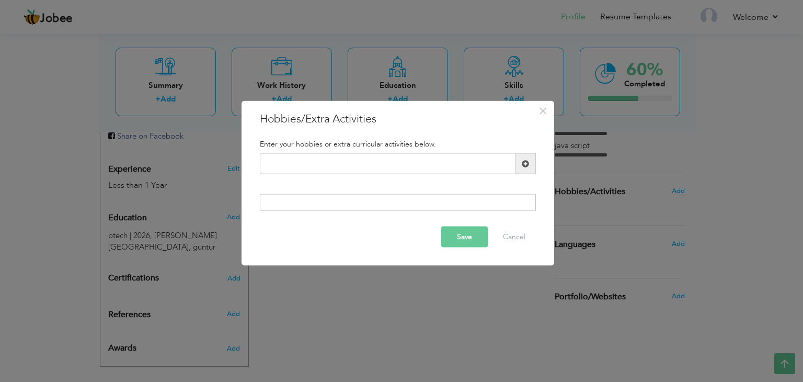
click at [311, 205] on div at bounding box center [398, 201] width 276 height 17
click at [323, 199] on div at bounding box center [398, 201] width 276 height 17
drag, startPoint x: 323, startPoint y: 199, endPoint x: 504, endPoint y: 239, distance: 185.2
click at [504, 239] on div "× Hobbies/Extra Activities Enter your hobbies or extra curricular activities be…" at bounding box center [398, 183] width 313 height 165
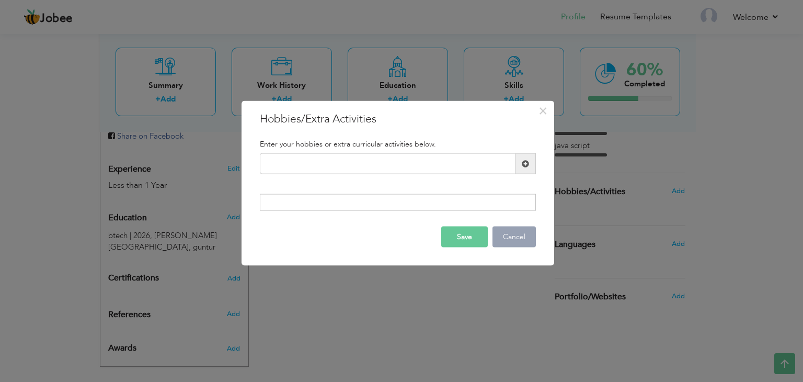
click at [504, 239] on button "Cancel" at bounding box center [514, 236] width 43 height 21
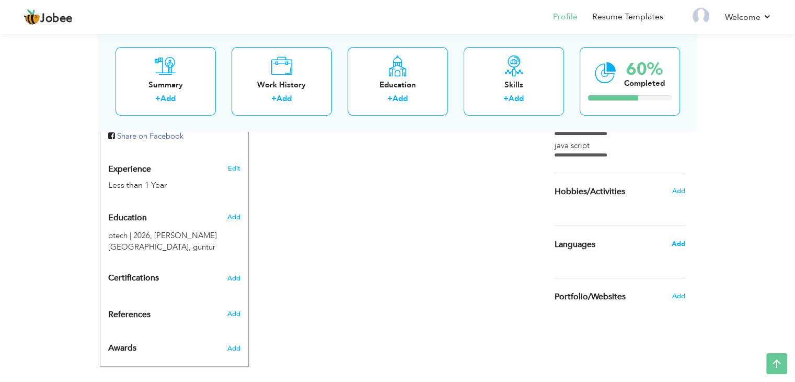
click at [673, 241] on span "Add" at bounding box center [678, 243] width 14 height 9
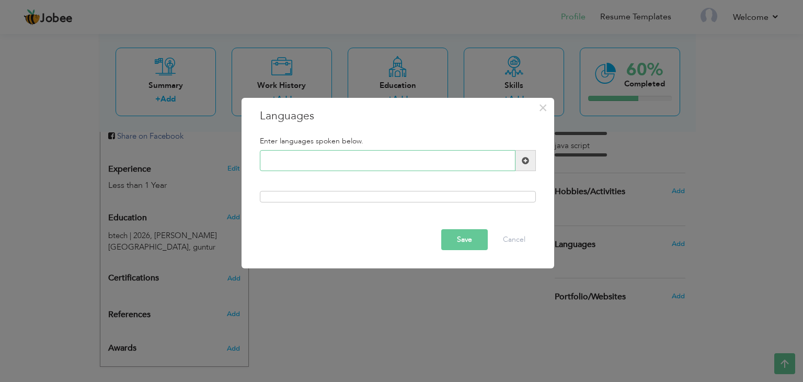
click at [439, 159] on input "text" at bounding box center [388, 160] width 256 height 21
type input "telugu"
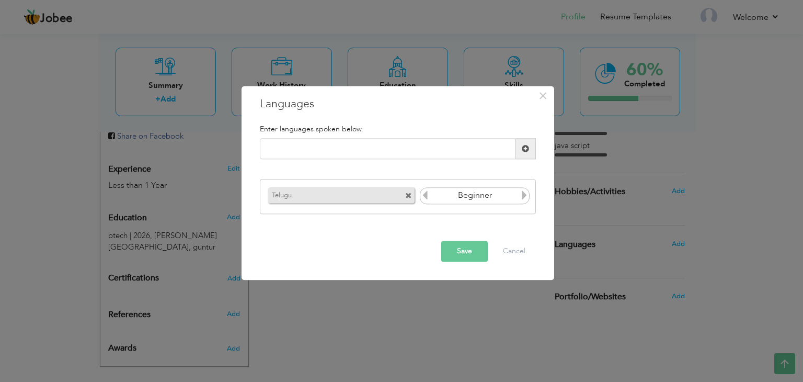
click at [523, 196] on icon at bounding box center [524, 194] width 9 height 9
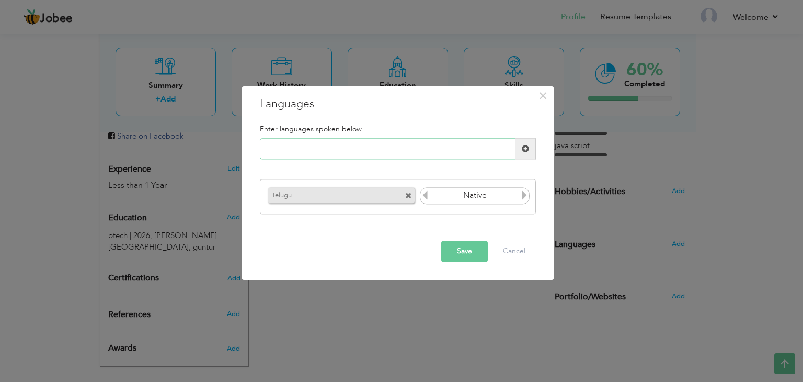
click at [333, 147] on input "text" at bounding box center [388, 149] width 256 height 21
type input "english"
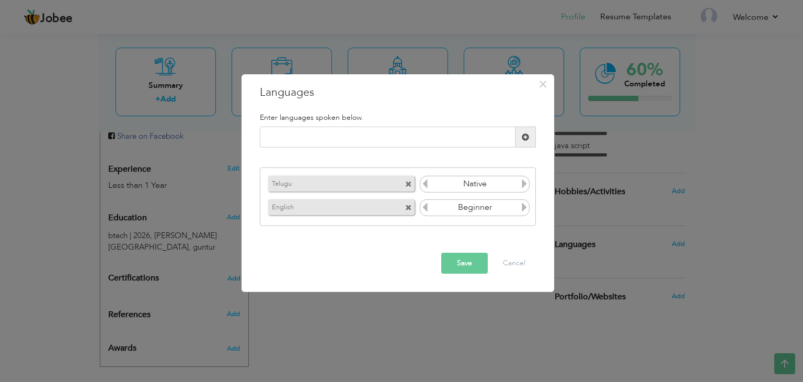
click at [523, 206] on icon at bounding box center [524, 206] width 9 height 9
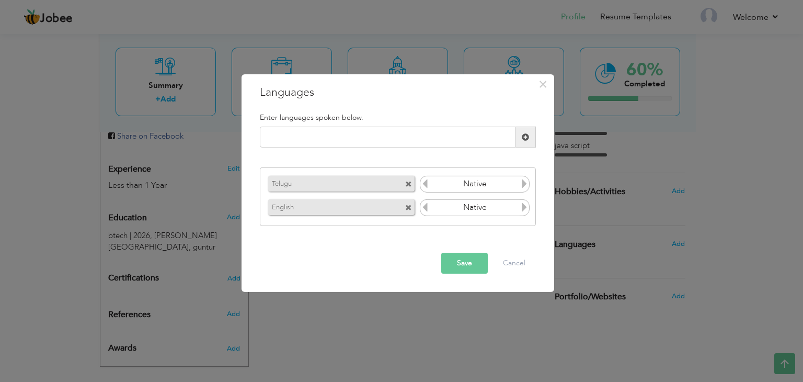
click at [468, 268] on button "Save" at bounding box center [464, 263] width 47 height 21
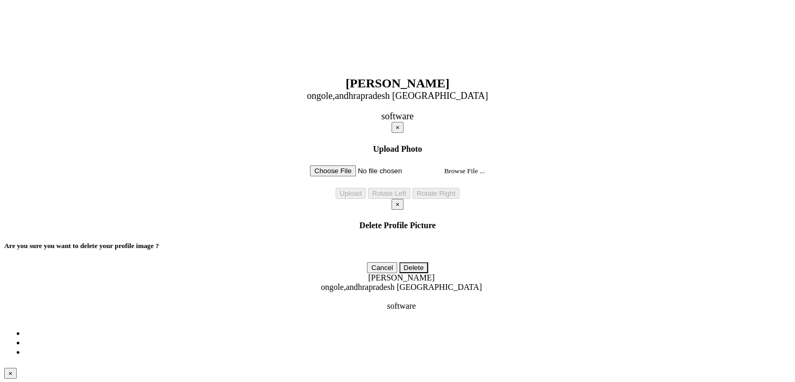
scroll to position [370, 0]
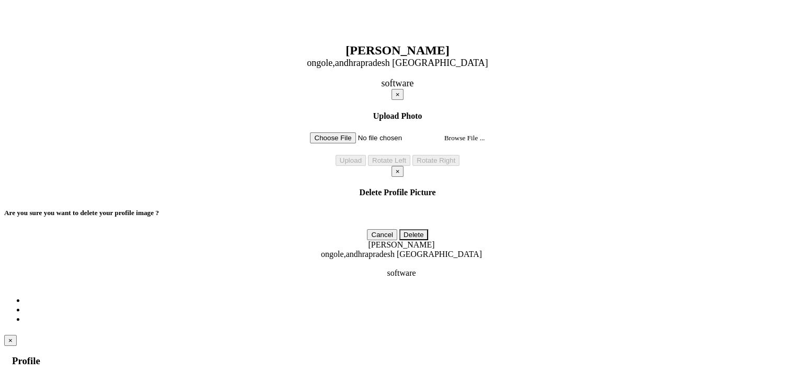
type input "playing indoor&outdoor ga"
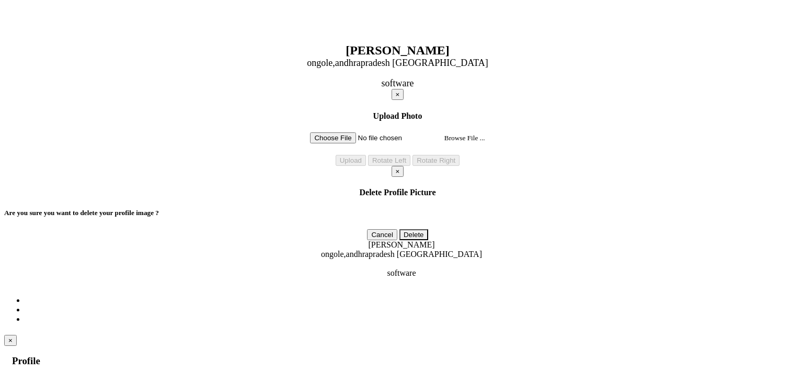
type input "playing cricketbadmaniton"
drag, startPoint x: 355, startPoint y: 196, endPoint x: 388, endPoint y: 202, distance: 33.5
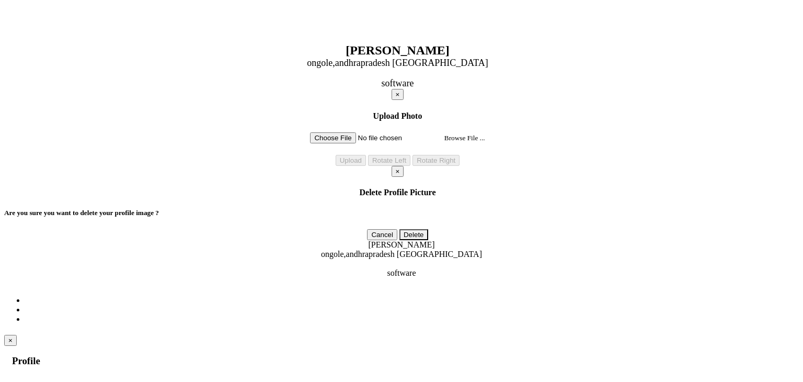
type input "playing indoor games"
type input "p"
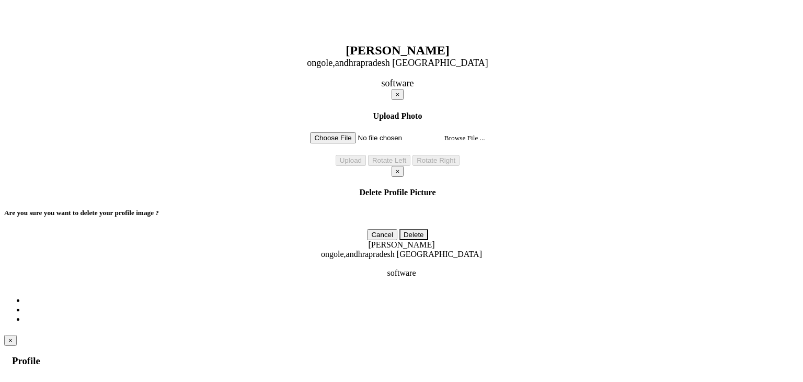
type input "mostlyplayingoutdoorgames"
